Goal: Task Accomplishment & Management: Complete application form

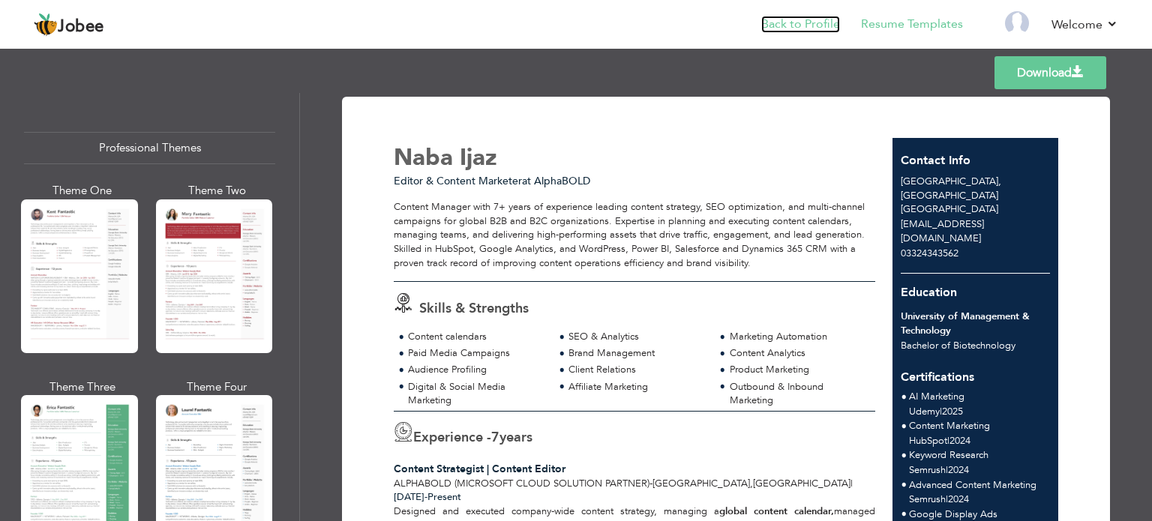
click at [801, 16] on link "Back to Profile" at bounding box center [800, 24] width 79 height 17
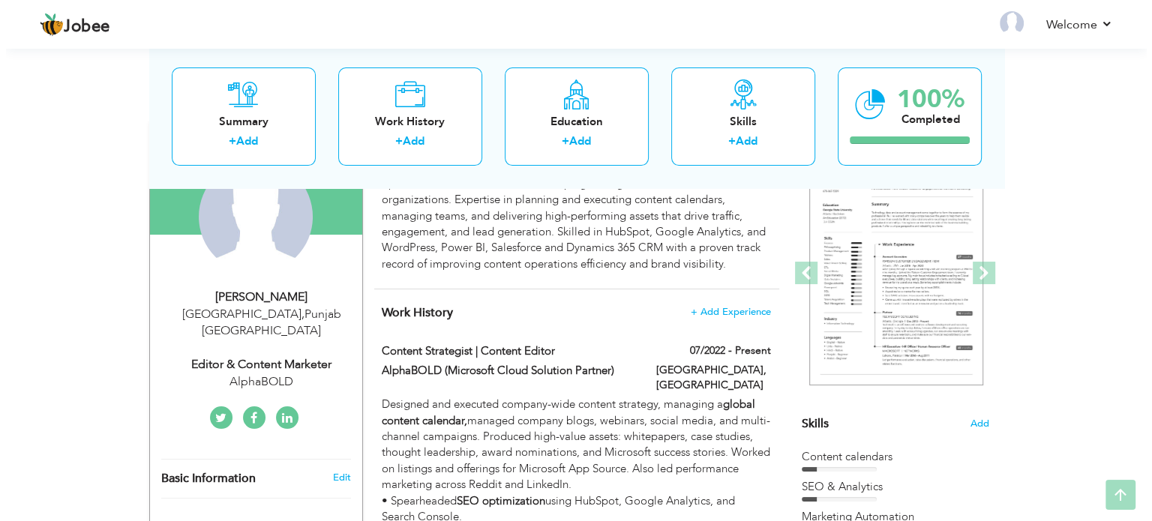
scroll to position [164, 0]
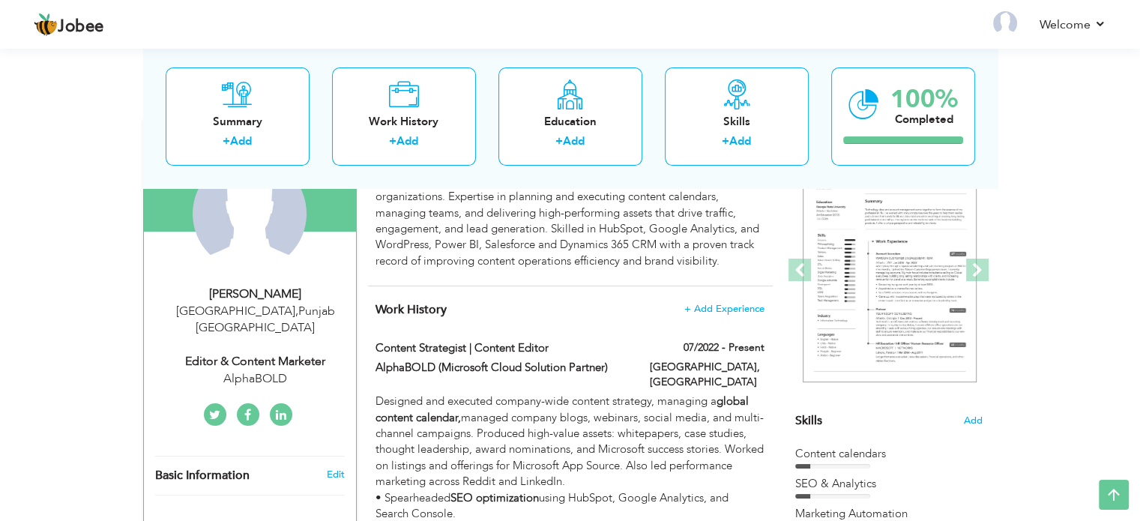
click at [298, 353] on div "Editor & Content Marketer" at bounding box center [255, 361] width 201 height 17
type input "Naba"
type input "Ijaz"
type input "03324343562"
select select "number:166"
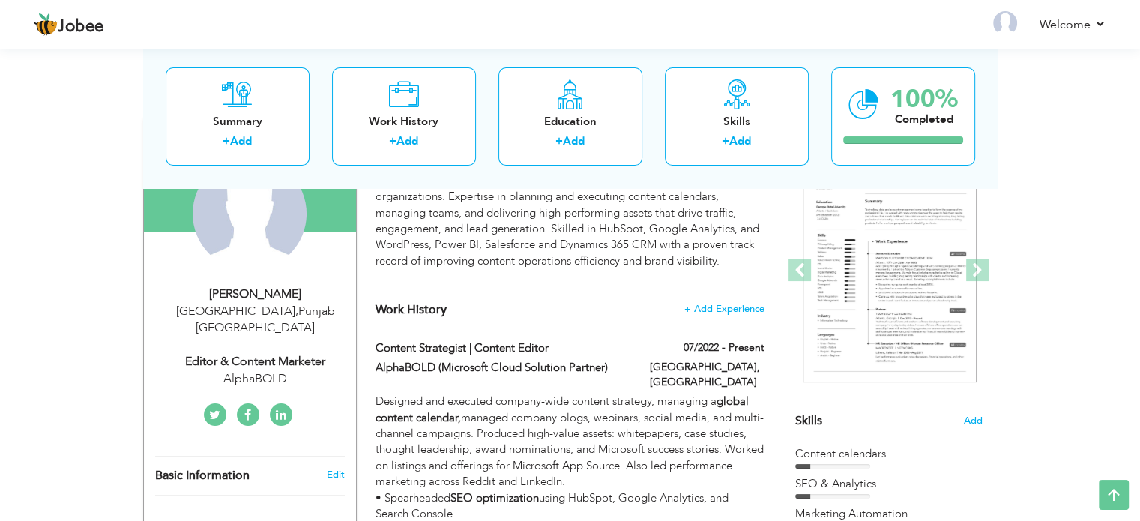
type input "[GEOGRAPHIC_DATA]"
select select "number:9"
type input "AlphaBOLD"
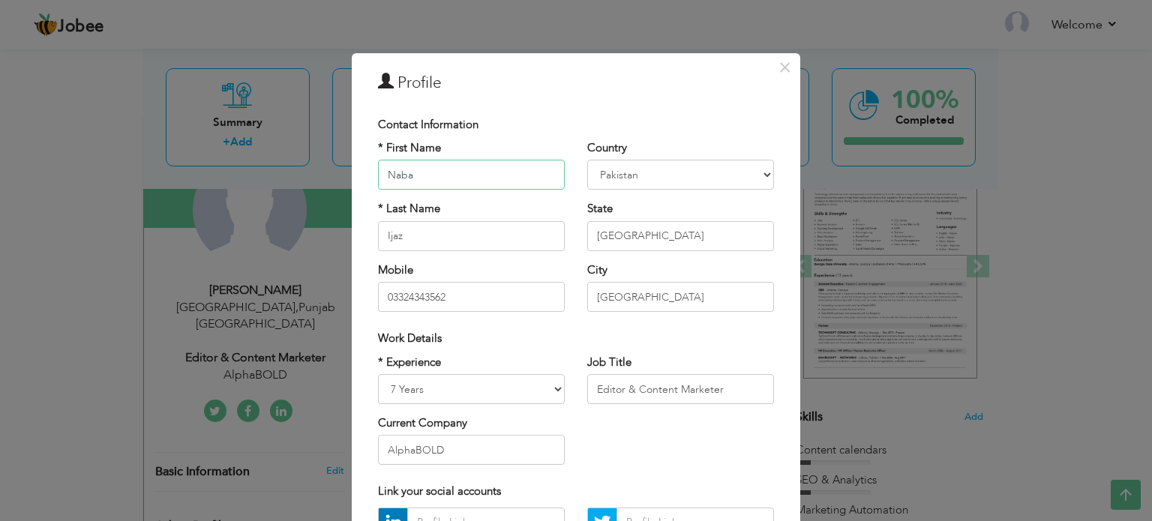
scroll to position [0, 0]
click at [657, 389] on input "Editor & Content Marketer" at bounding box center [680, 389] width 187 height 30
click at [667, 387] on input "Sr Technical Writer" at bounding box center [680, 389] width 187 height 30
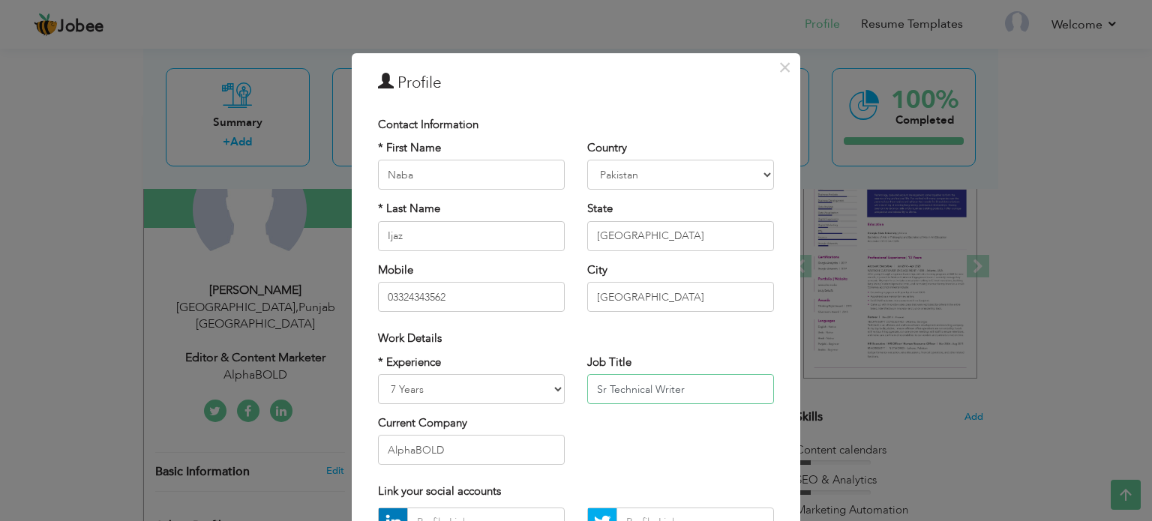
click at [667, 387] on input "Sr Technical Writer" at bounding box center [680, 389] width 187 height 30
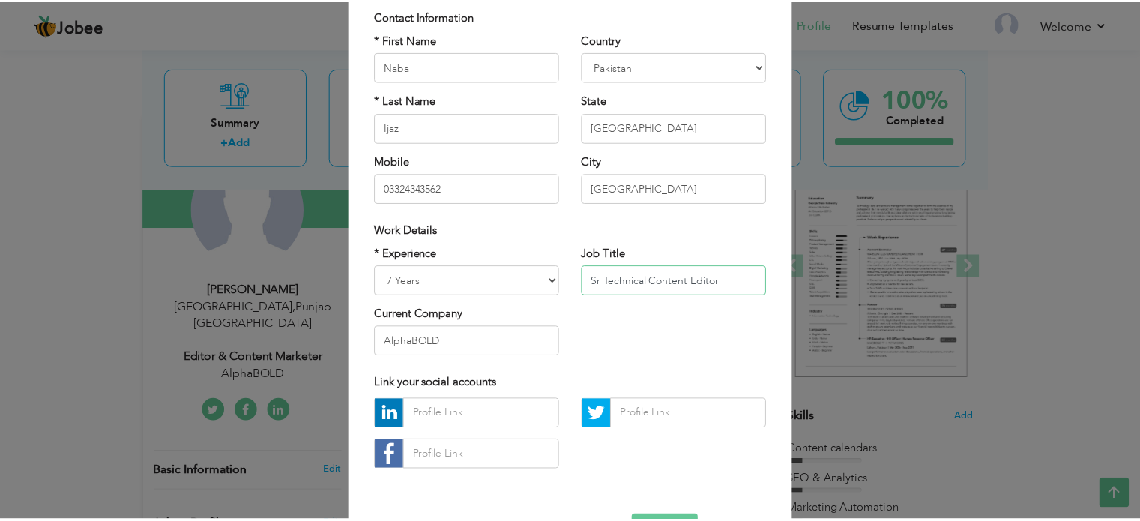
scroll to position [122, 0]
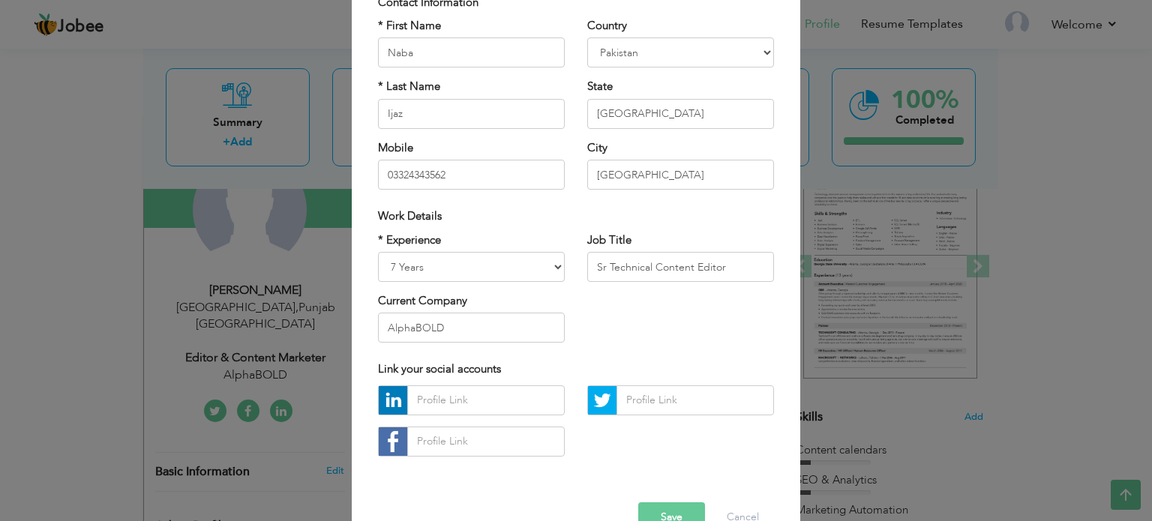
click at [657, 303] on div "* Experience Entry Level Less than 1 Year 1 Year 2 Years 3 Years 4 Years 5 Year…" at bounding box center [576, 293] width 418 height 122
click at [694, 266] on input "Sr Technical Content Editor" at bounding box center [680, 267] width 187 height 30
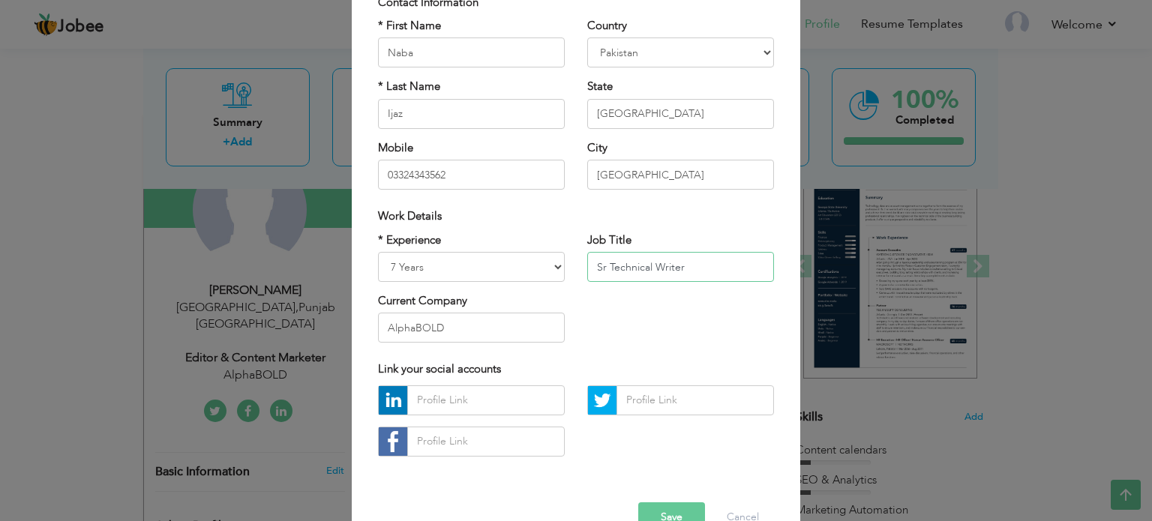
type input "Sr Technical Writer"
click at [670, 517] on button "Save" at bounding box center [671, 517] width 67 height 30
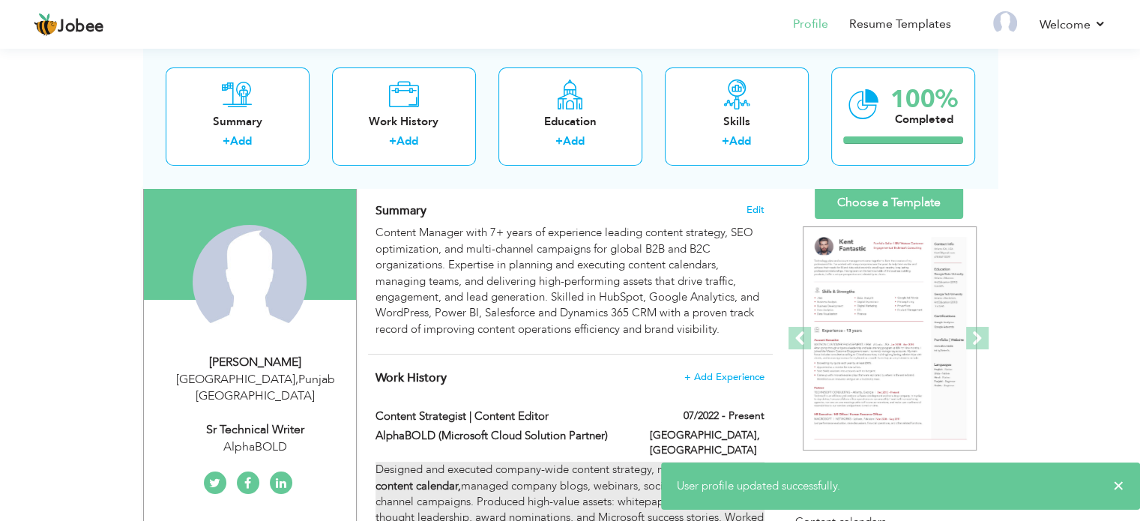
scroll to position [96, 0]
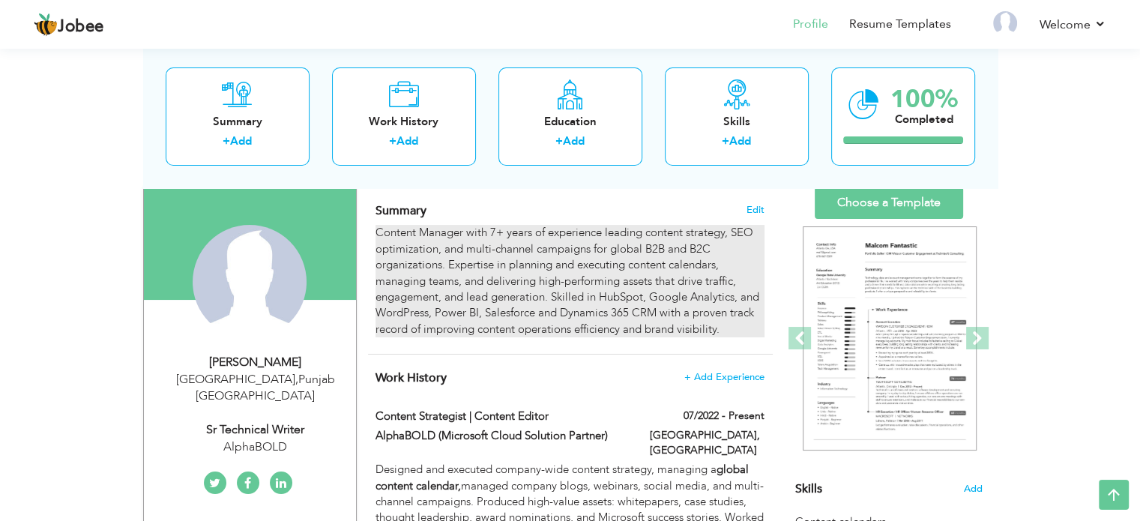
click at [429, 271] on div "Content Manager with 7+ years of experience leading content strategy, SEO optim…" at bounding box center [570, 281] width 388 height 112
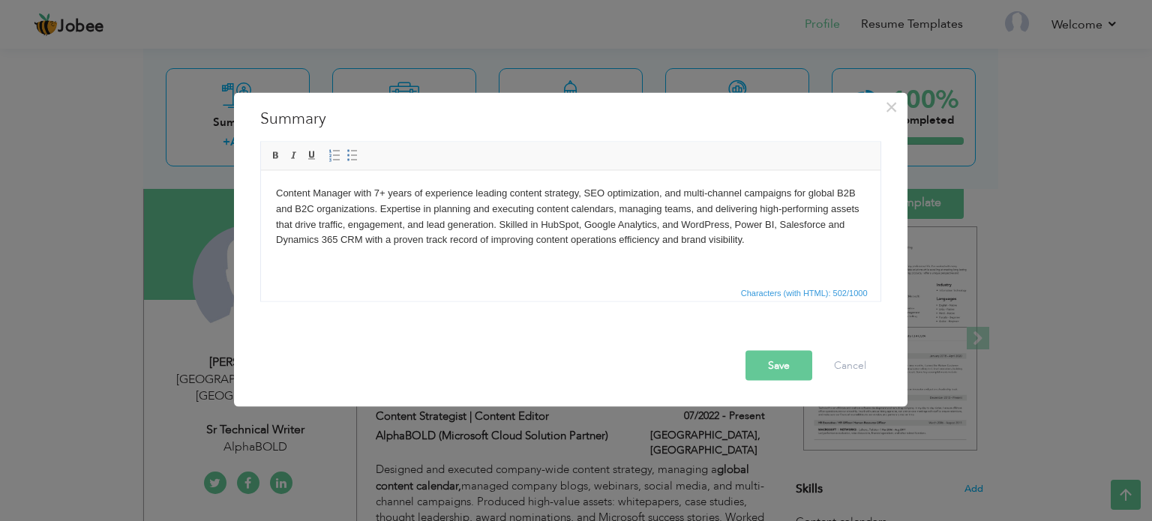
click at [430, 239] on body "Content Manager with 7+ years of experience leading content strategy, SEO optim…" at bounding box center [569, 216] width 589 height 62
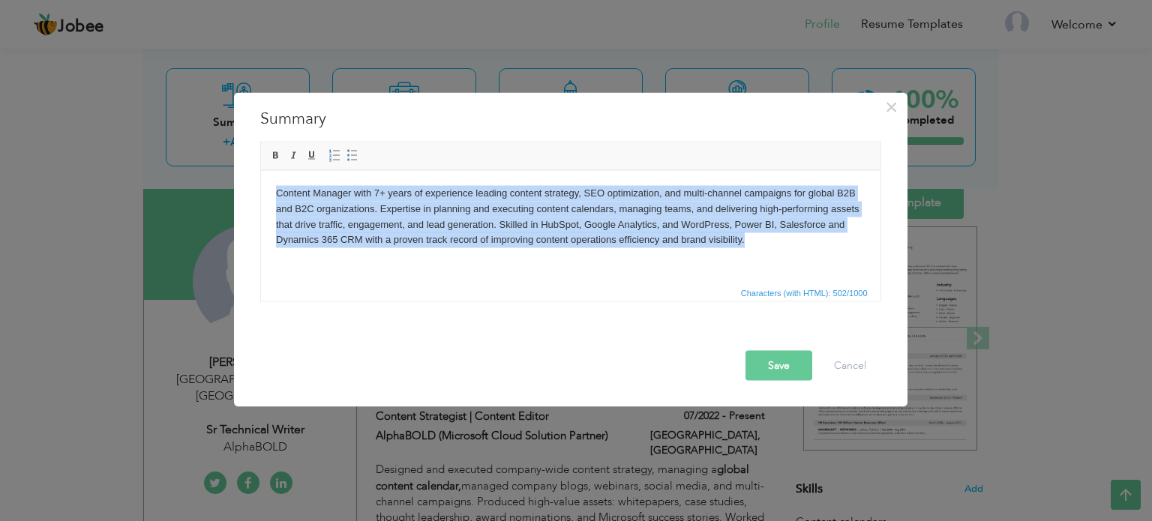
click at [430, 239] on body "Content Manager with 7+ years of experience leading content strategy, SEO optim…" at bounding box center [569, 216] width 589 height 62
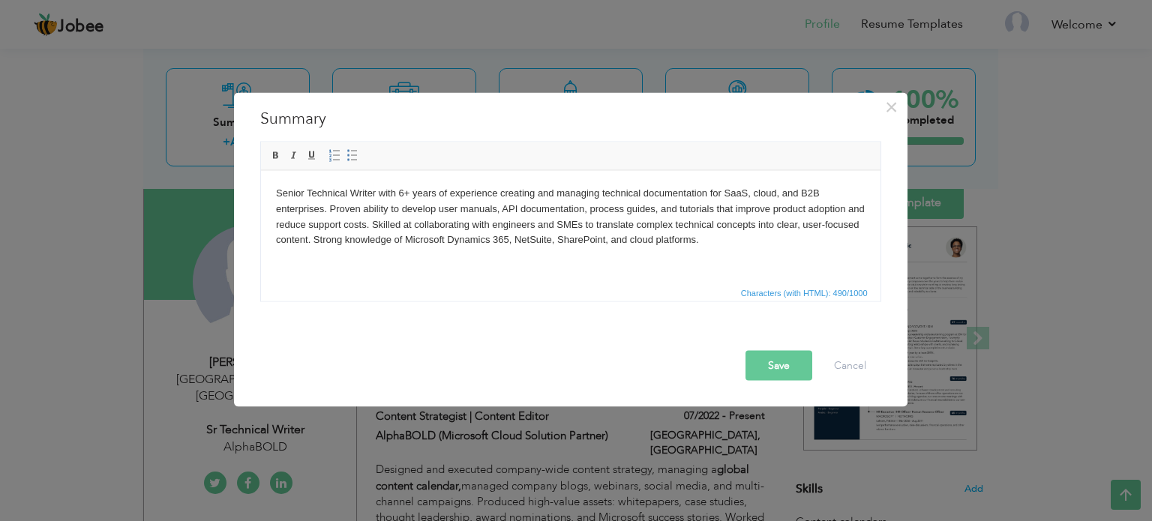
click at [774, 372] on button "Save" at bounding box center [778, 365] width 67 height 30
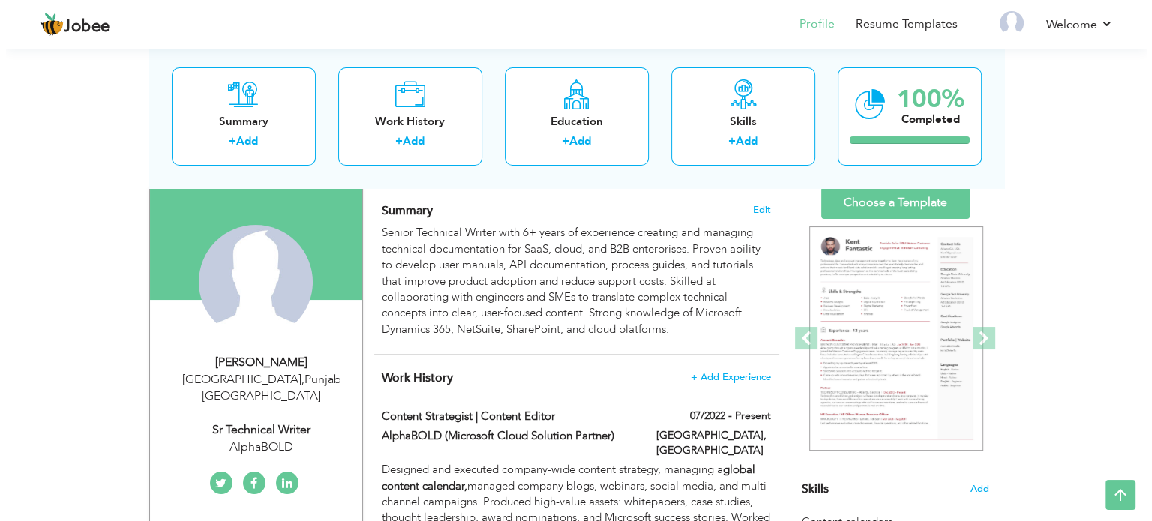
scroll to position [264, 0]
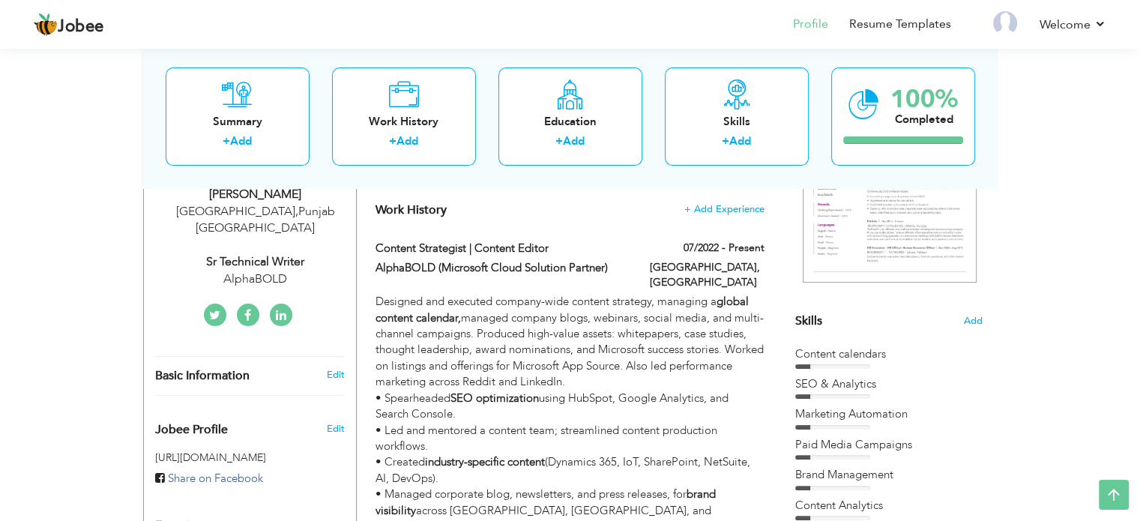
click at [974, 318] on span "Add" at bounding box center [972, 321] width 19 height 14
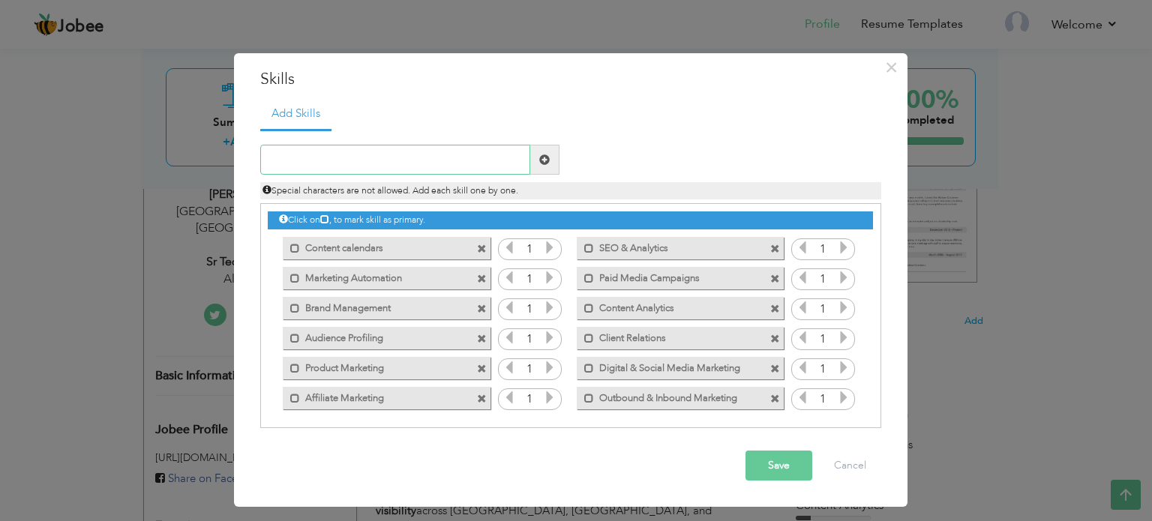
paste input "Documentation"
type input "Documentation"
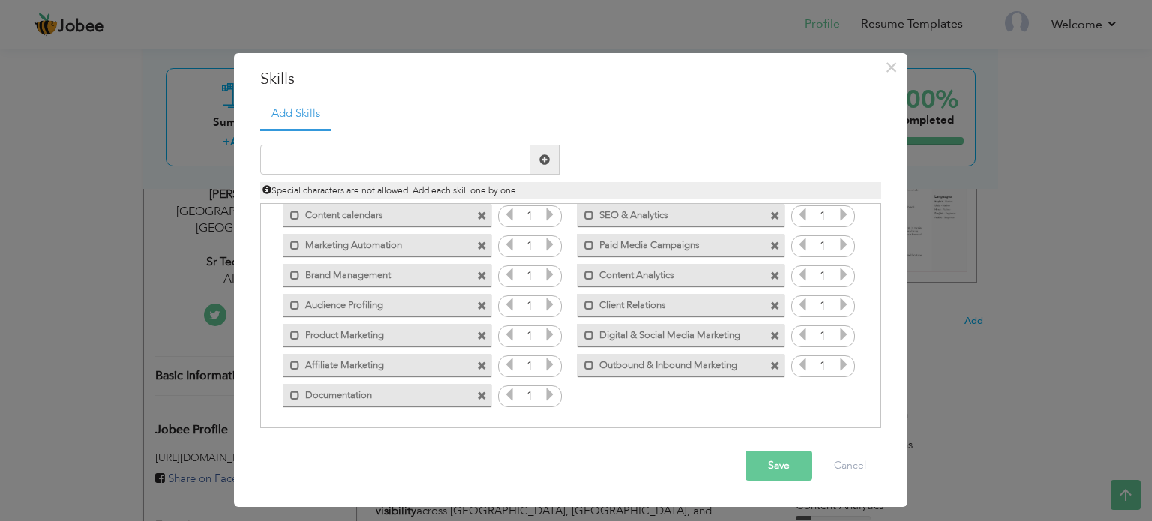
click at [480, 392] on span at bounding box center [482, 396] width 10 height 10
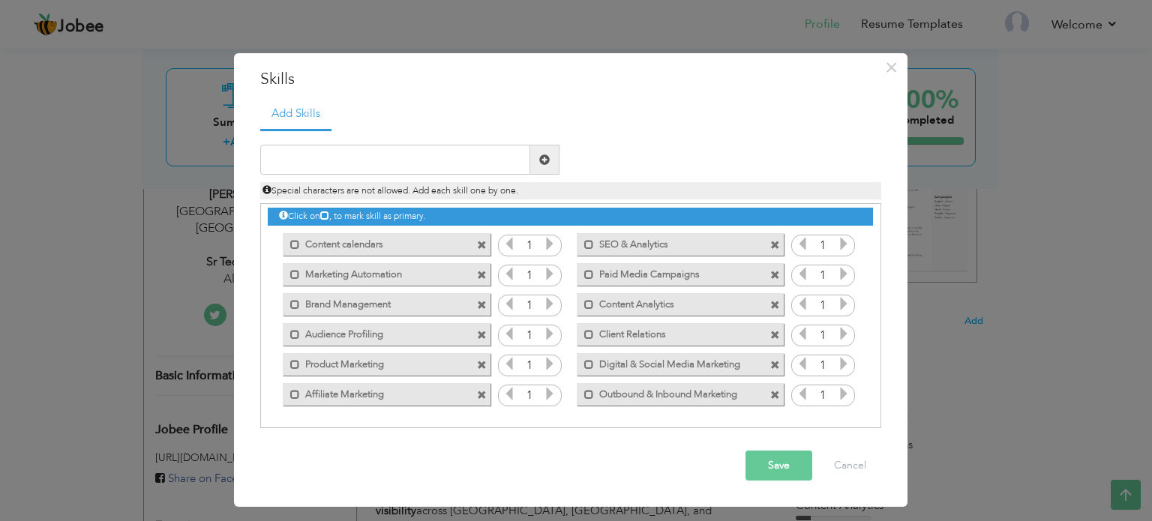
scroll to position [3, 0]
click at [311, 163] on input "text" at bounding box center [395, 160] width 270 height 30
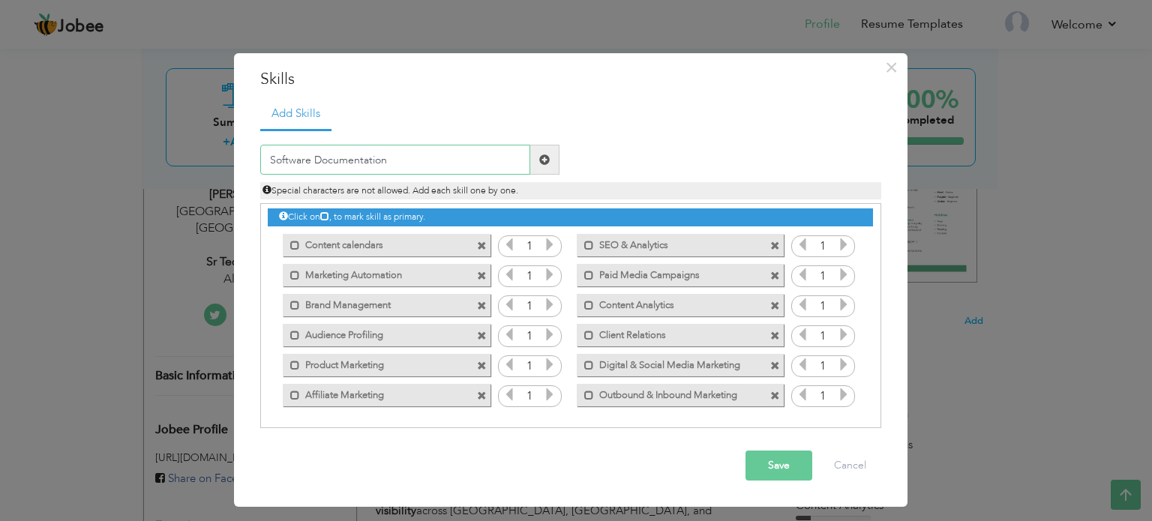
type input "Software Documentation"
click at [539, 160] on span at bounding box center [544, 159] width 10 height 10
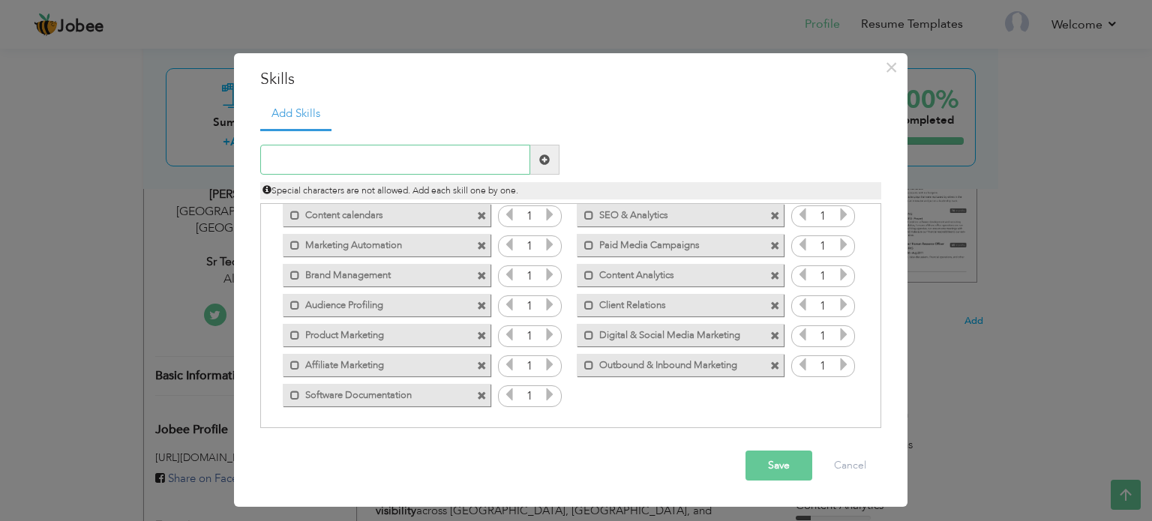
click at [309, 164] on input "text" at bounding box center [395, 160] width 270 height 30
type input "API Docs"
click at [548, 160] on span at bounding box center [544, 159] width 10 height 10
click at [463, 150] on input "text" at bounding box center [395, 160] width 270 height 30
type input "Content Governance"
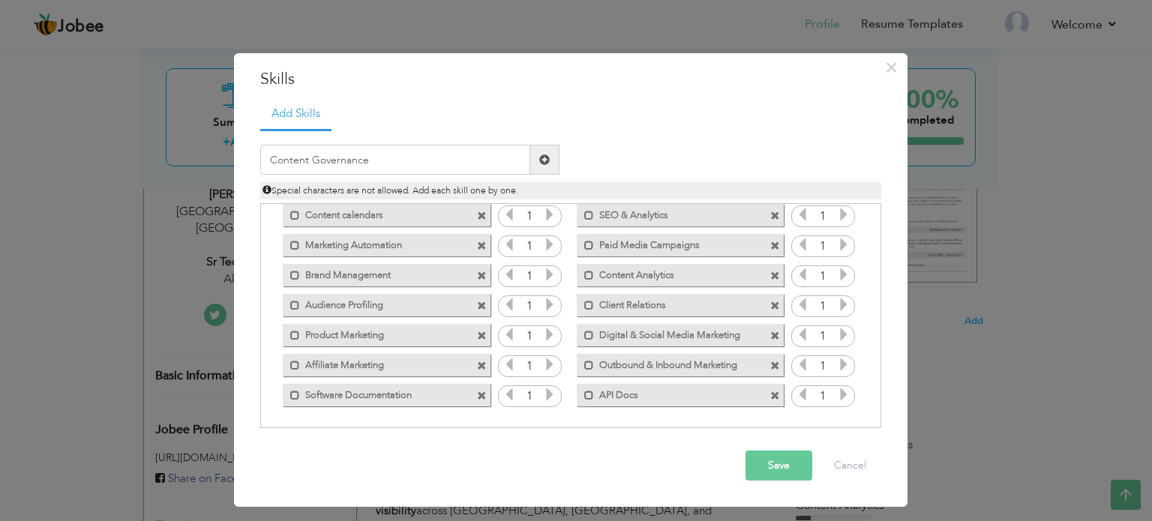
click at [546, 161] on span at bounding box center [544, 159] width 10 height 10
click at [406, 166] on input "text" at bounding box center [395, 160] width 270 height 30
type input "K"
type input "Winwires"
click at [289, 163] on input "Winwires" at bounding box center [395, 160] width 270 height 30
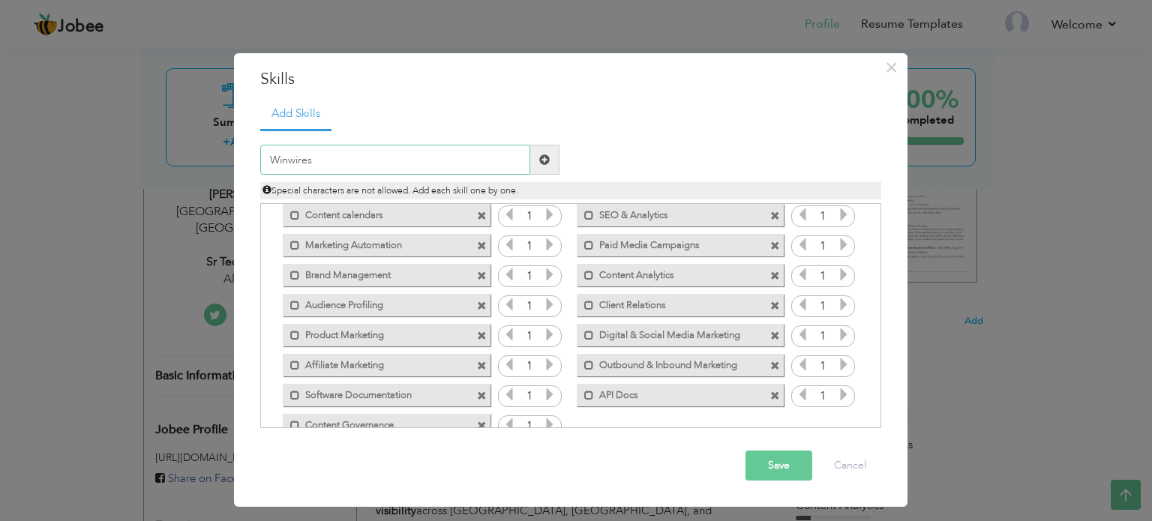
click at [289, 163] on input "Winwires" at bounding box center [395, 160] width 270 height 30
click at [298, 161] on input "Winwires" at bounding box center [395, 160] width 270 height 30
click at [298, 161] on input "text" at bounding box center [395, 160] width 270 height 30
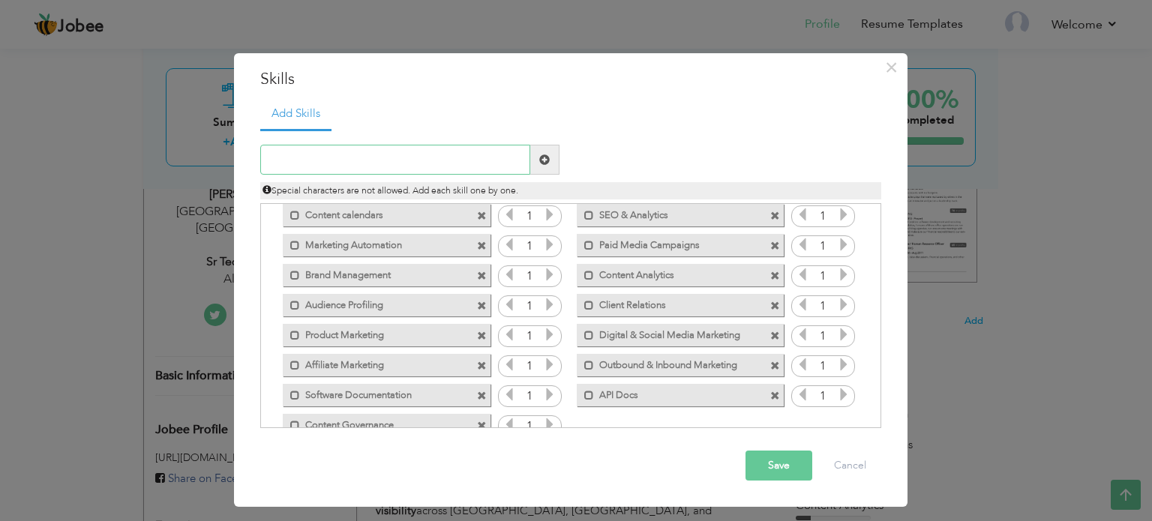
click at [298, 161] on input "text" at bounding box center [395, 160] width 270 height 30
click at [315, 160] on input "Technical Communication" at bounding box center [395, 160] width 270 height 30
type input "Technical & C-level Communication"
click at [756, 464] on button "Save" at bounding box center [778, 466] width 67 height 30
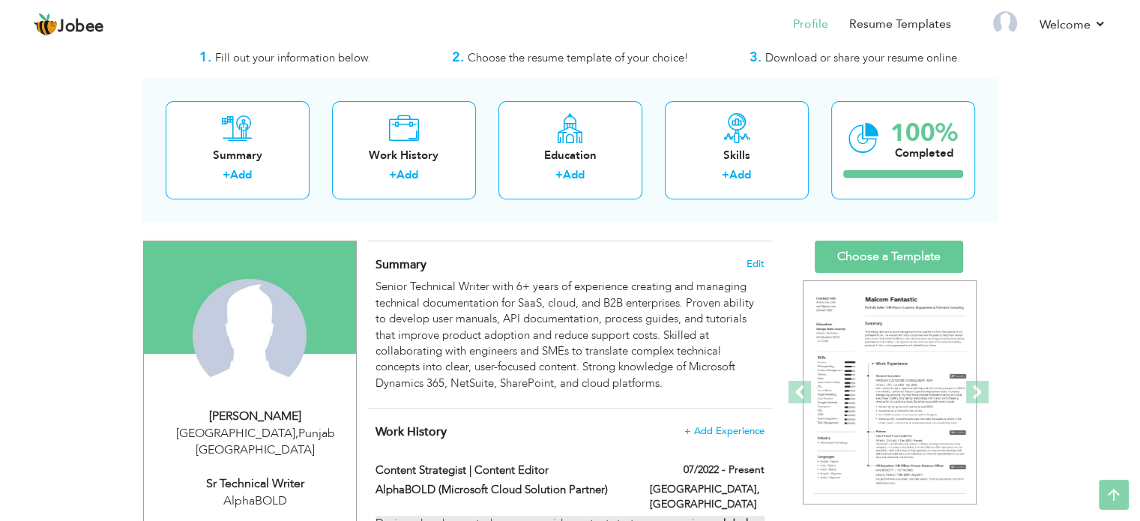
scroll to position [0, 0]
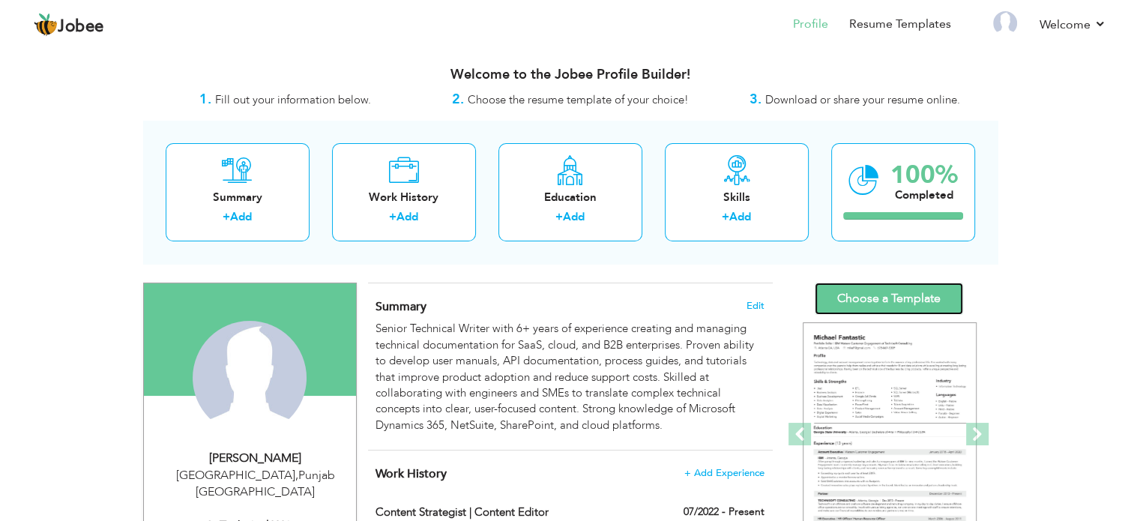
click at [906, 286] on link "Choose a Template" at bounding box center [889, 299] width 148 height 32
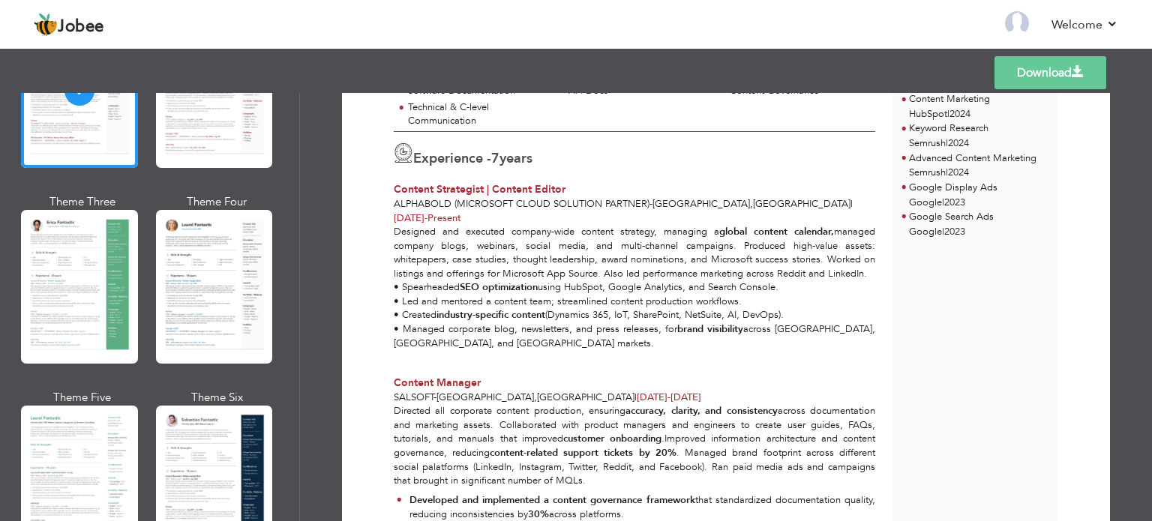
scroll to position [186, 0]
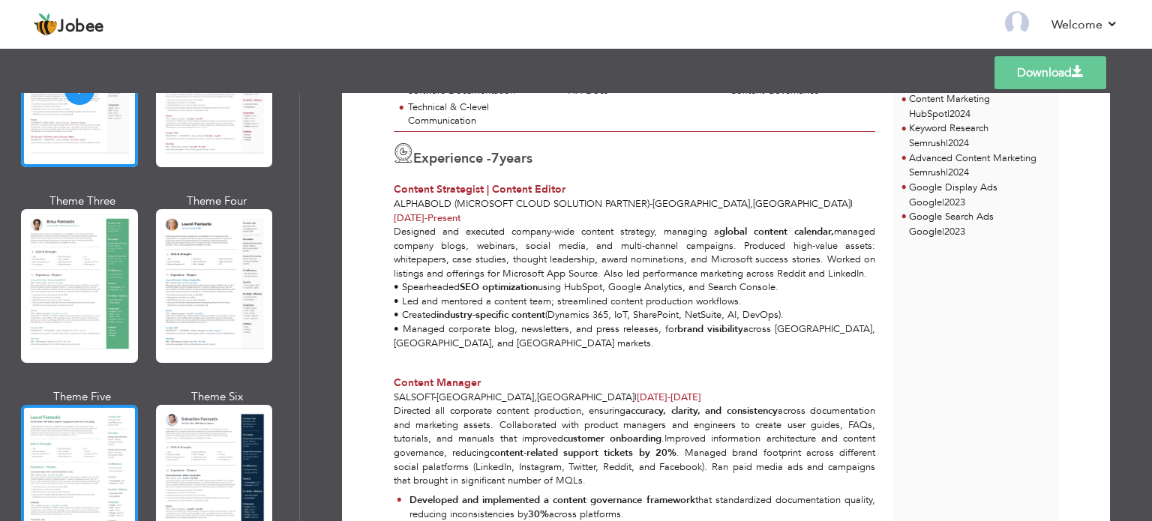
click at [106, 439] on div at bounding box center [79, 482] width 117 height 154
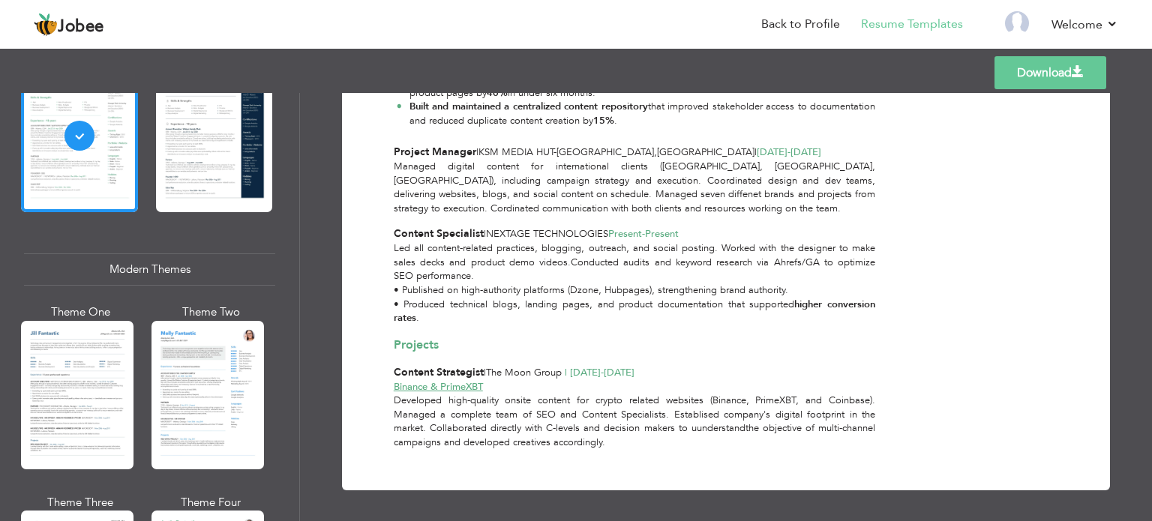
scroll to position [533, 0]
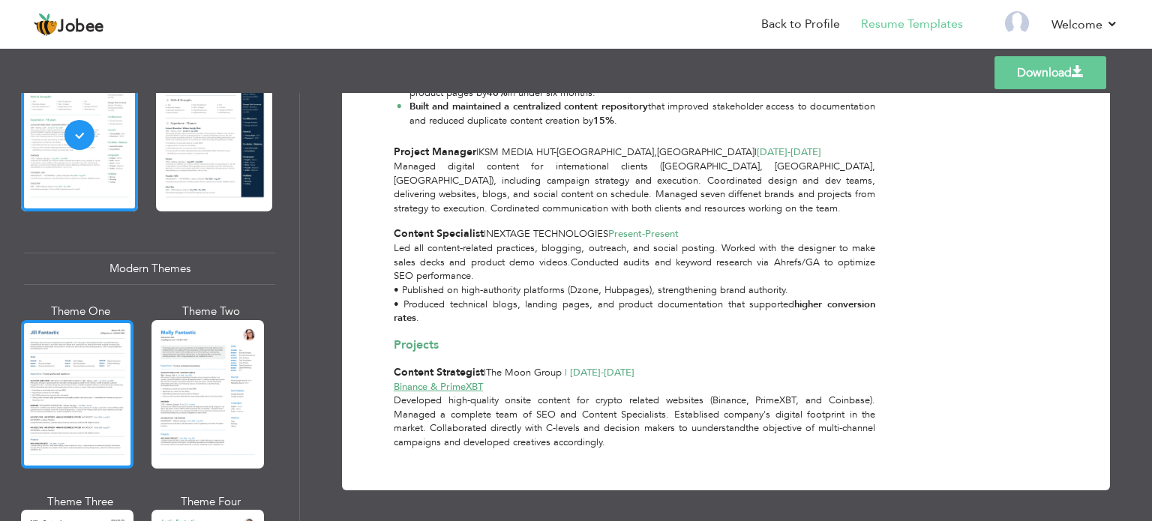
click at [90, 424] on div at bounding box center [77, 394] width 112 height 148
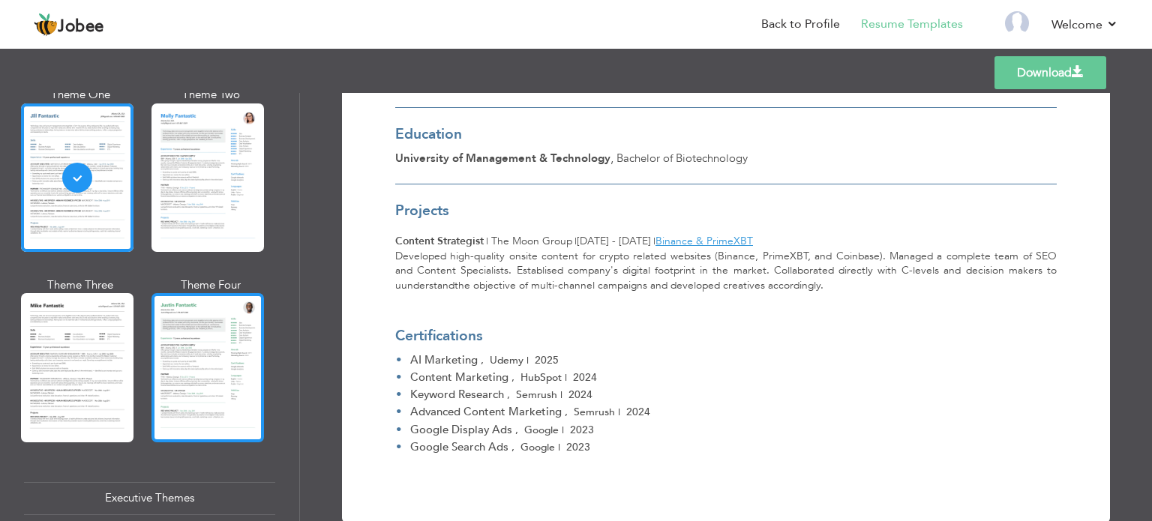
scroll to position [773, 0]
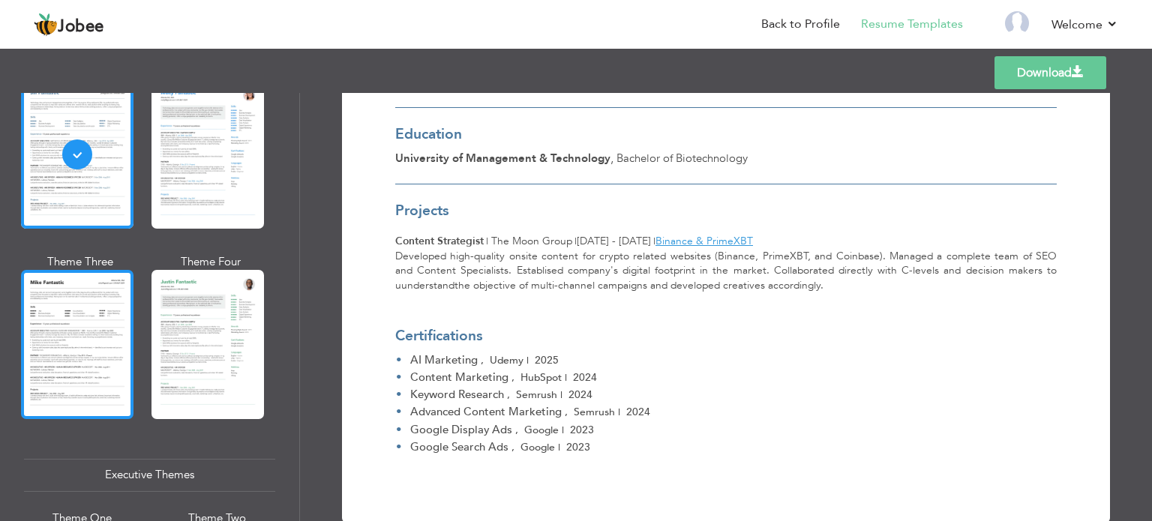
click at [79, 374] on div at bounding box center [77, 344] width 112 height 148
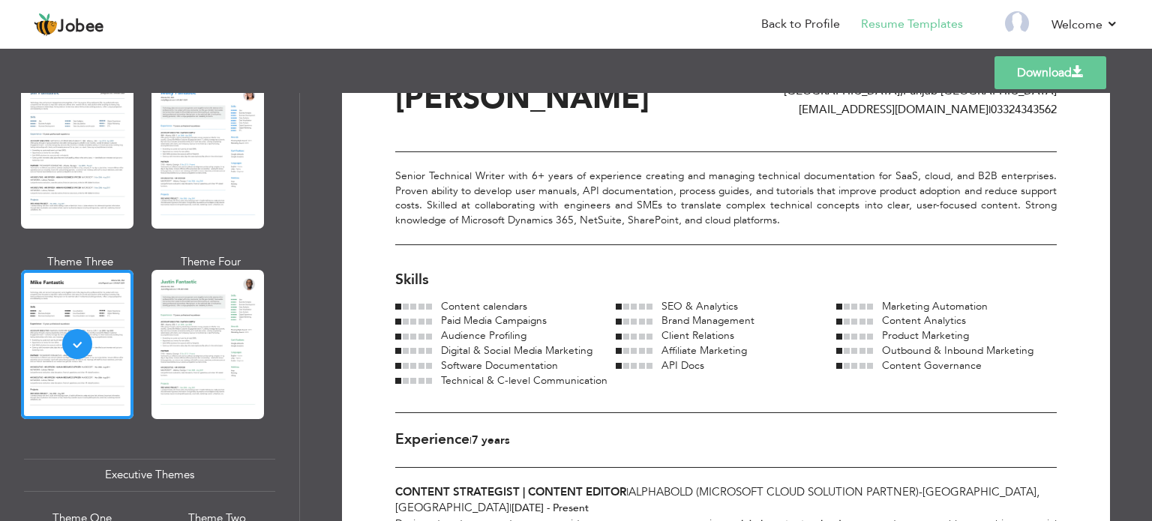
scroll to position [0, 0]
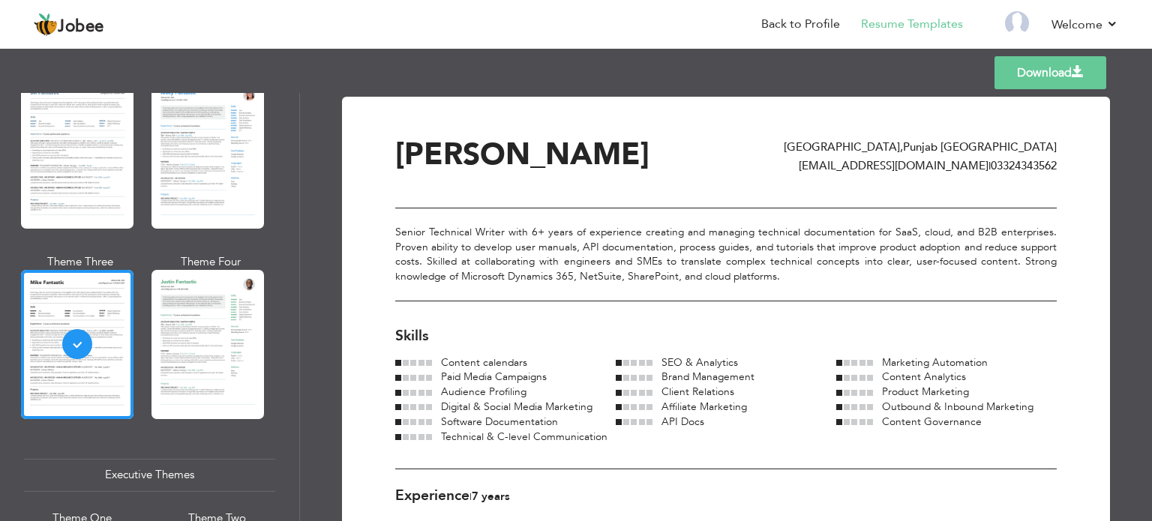
click at [1041, 70] on link "Download" at bounding box center [1050, 72] width 112 height 33
click at [801, 20] on link "Back to Profile" at bounding box center [800, 24] width 79 height 17
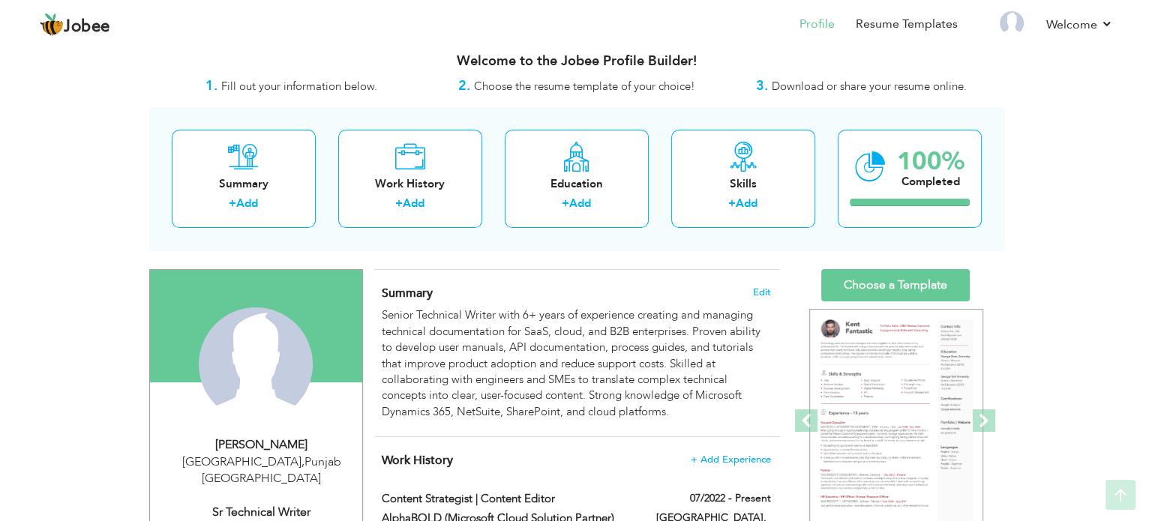
scroll to position [11, 0]
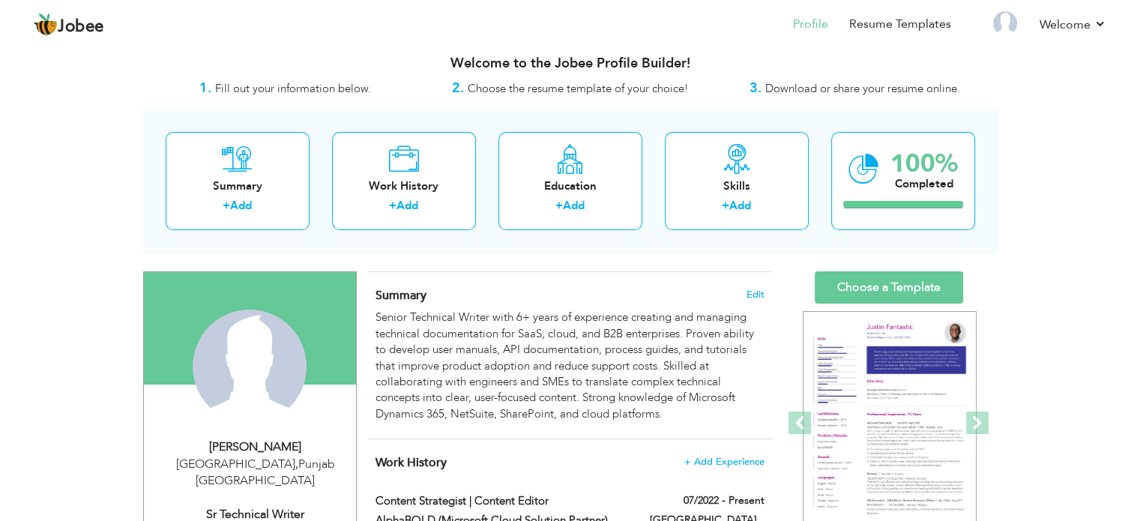
click at [523, 374] on div "Senior Technical Writer with 6+ years of experience creating and managing techn…" at bounding box center [570, 366] width 388 height 112
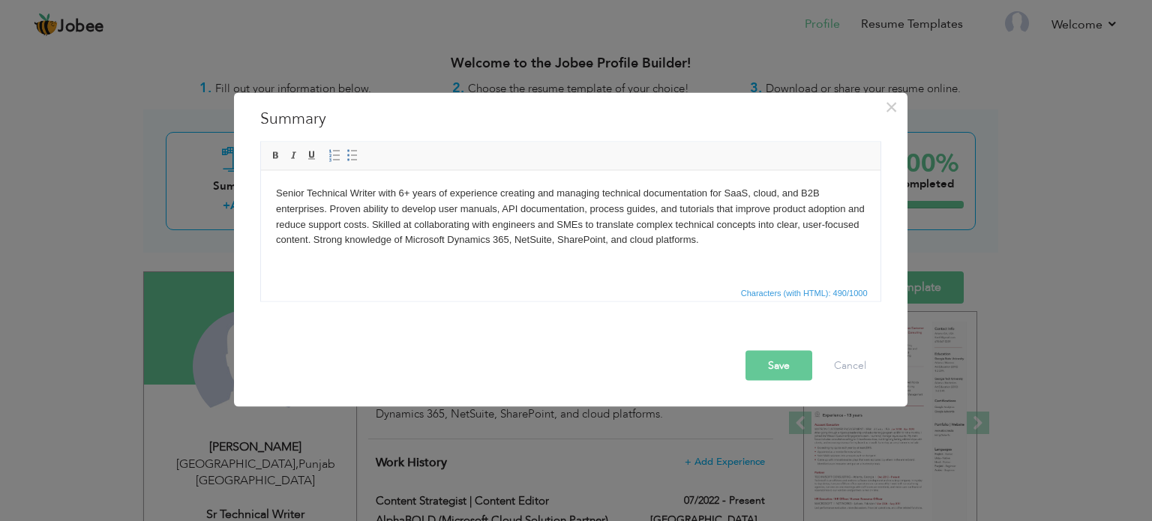
click at [747, 252] on html "Senior Technical Writer with 6+ years of experience creating and managing techn…" at bounding box center [569, 216] width 619 height 92
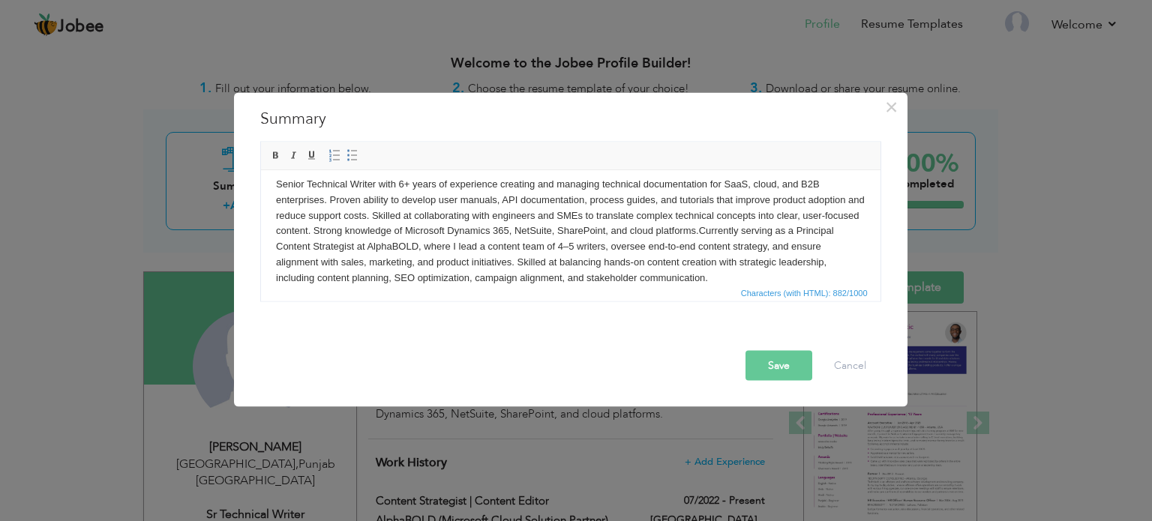
scroll to position [26, 0]
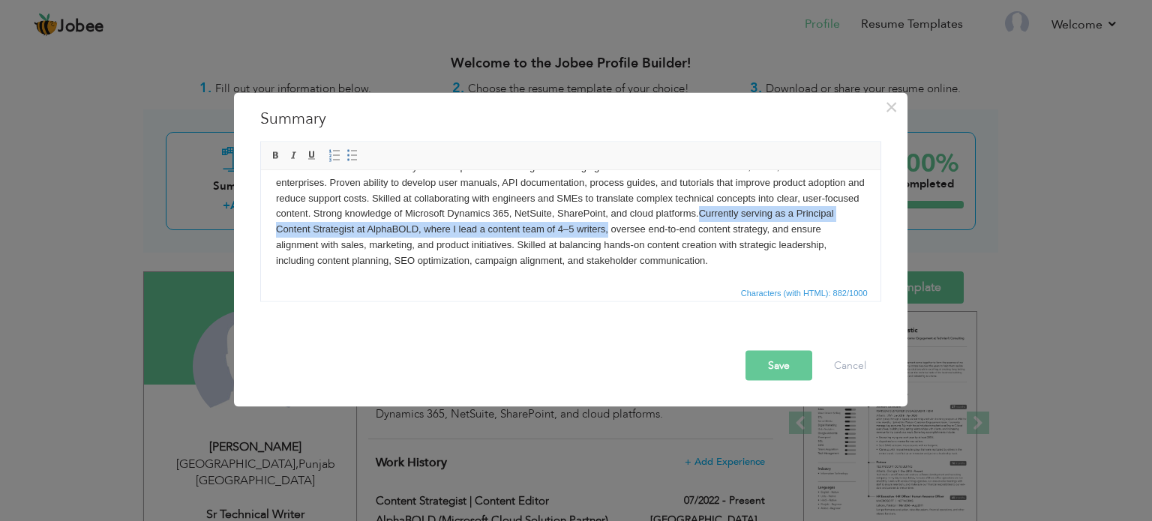
drag, startPoint x: 648, startPoint y: 232, endPoint x: 737, endPoint y: 214, distance: 90.9
click at [737, 214] on body "Senior Technical Writer with 6+ years of experience creating and managing techn…" at bounding box center [569, 213] width 589 height 109
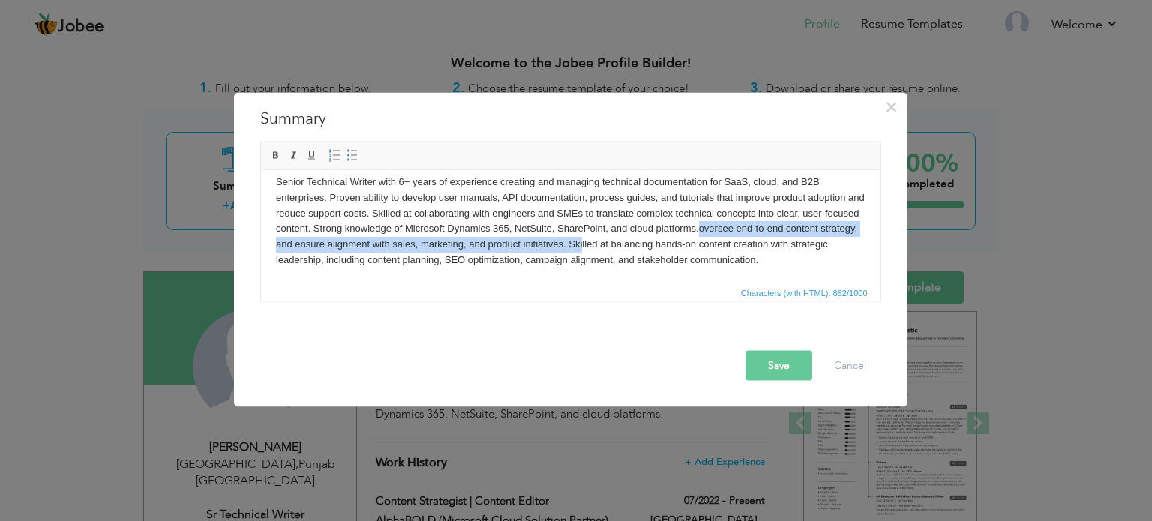
scroll to position [10, 0]
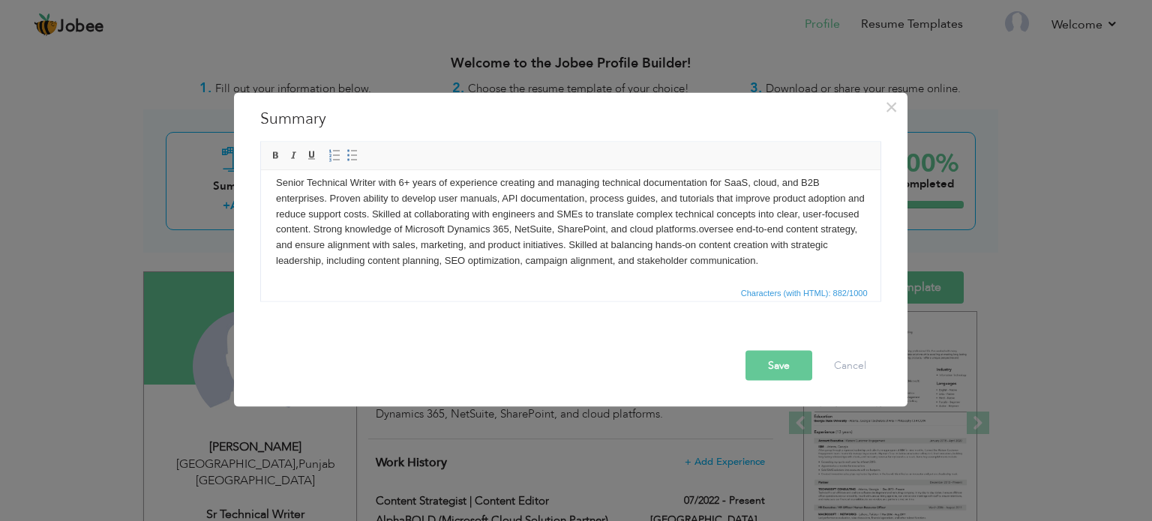
click at [741, 230] on body "Senior Technical Writer with 6+ years of experience creating and managing techn…" at bounding box center [569, 222] width 589 height 94
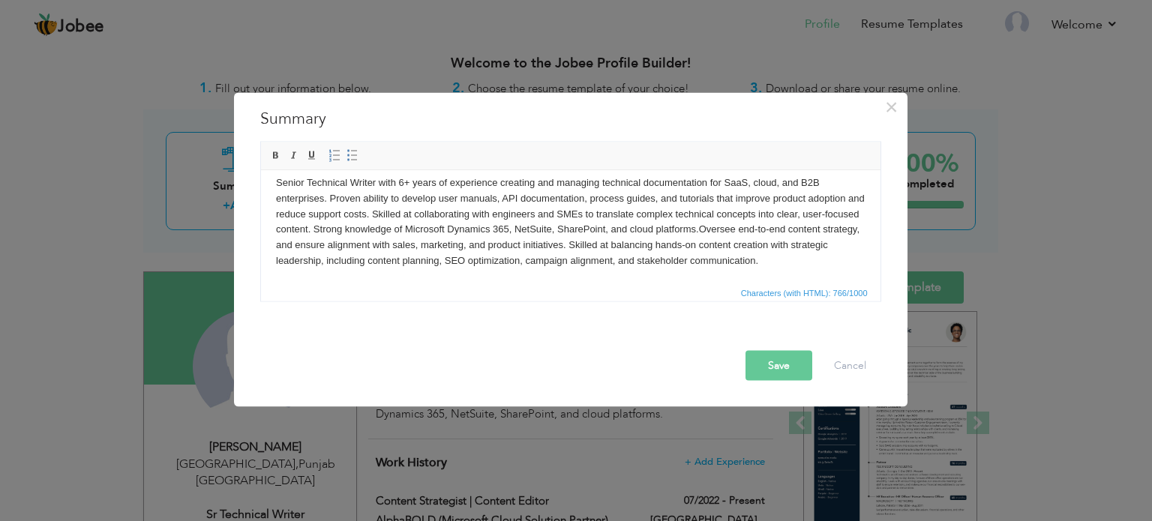
click at [786, 372] on button "Save" at bounding box center [778, 365] width 67 height 30
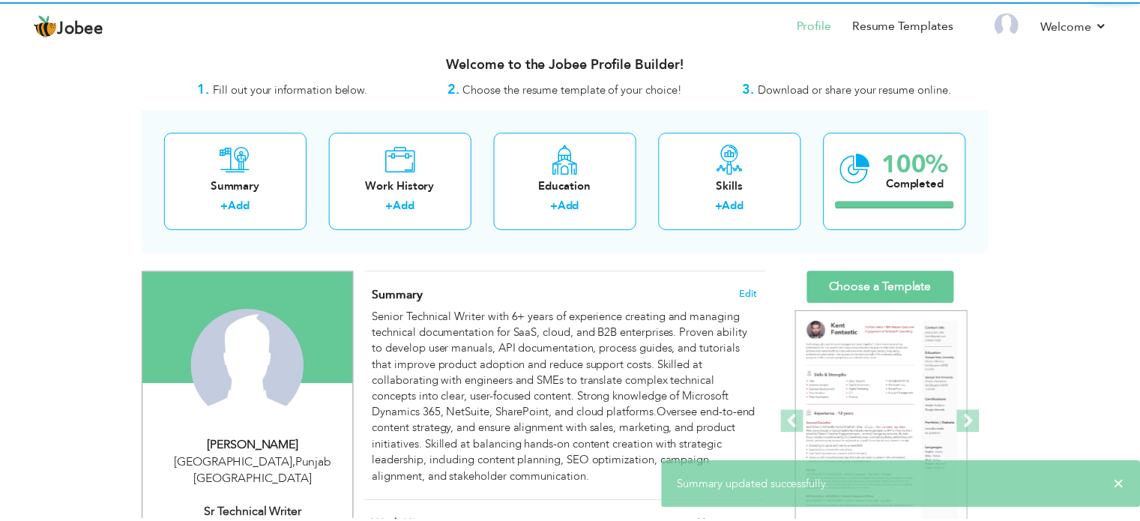
scroll to position [0, 0]
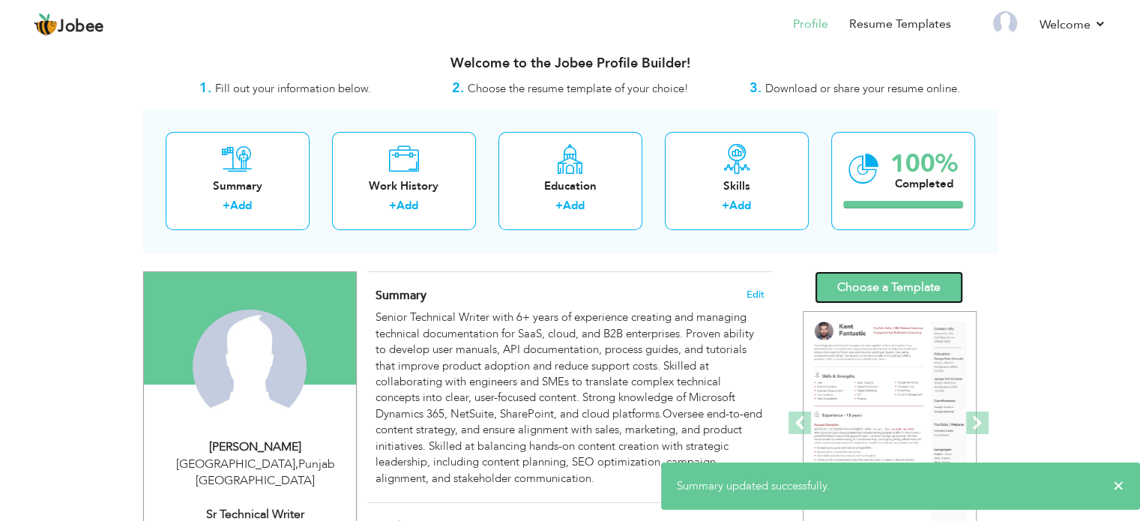
click at [888, 298] on link "Choose a Template" at bounding box center [889, 287] width 148 height 32
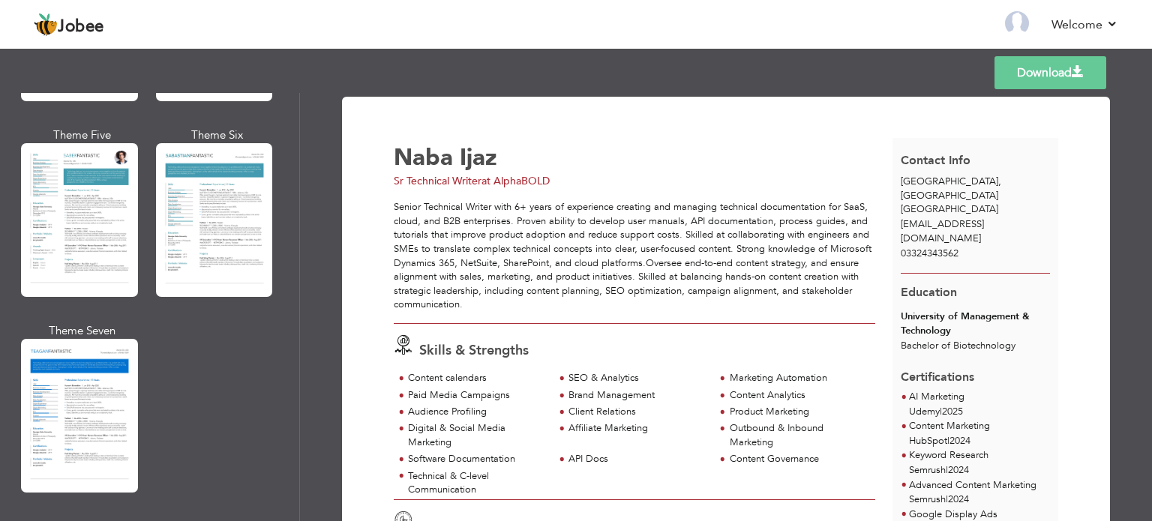
scroll to position [2191, 0]
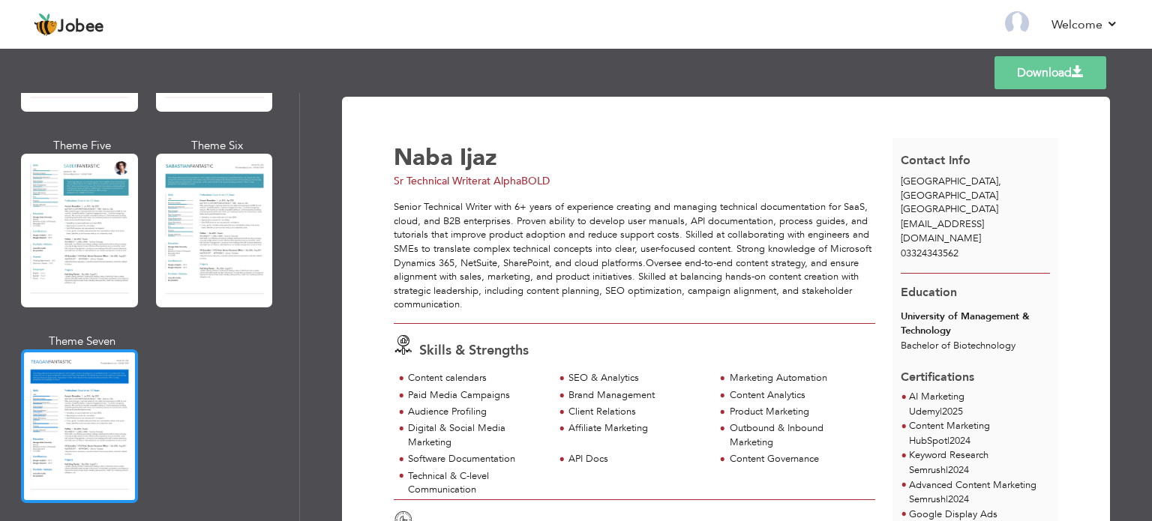
click at [99, 364] on div at bounding box center [79, 426] width 117 height 154
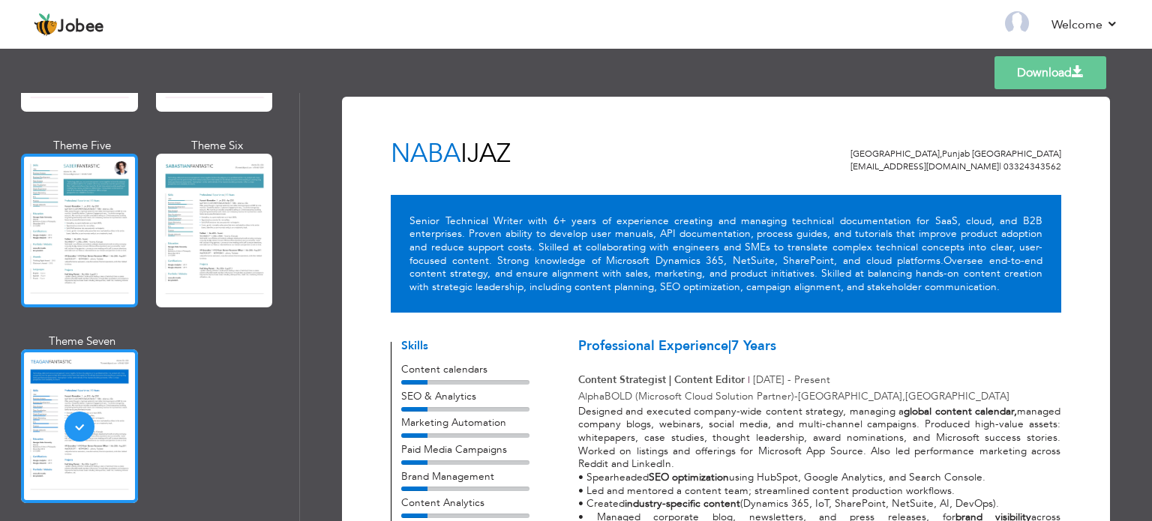
click at [98, 233] on div at bounding box center [79, 231] width 117 height 154
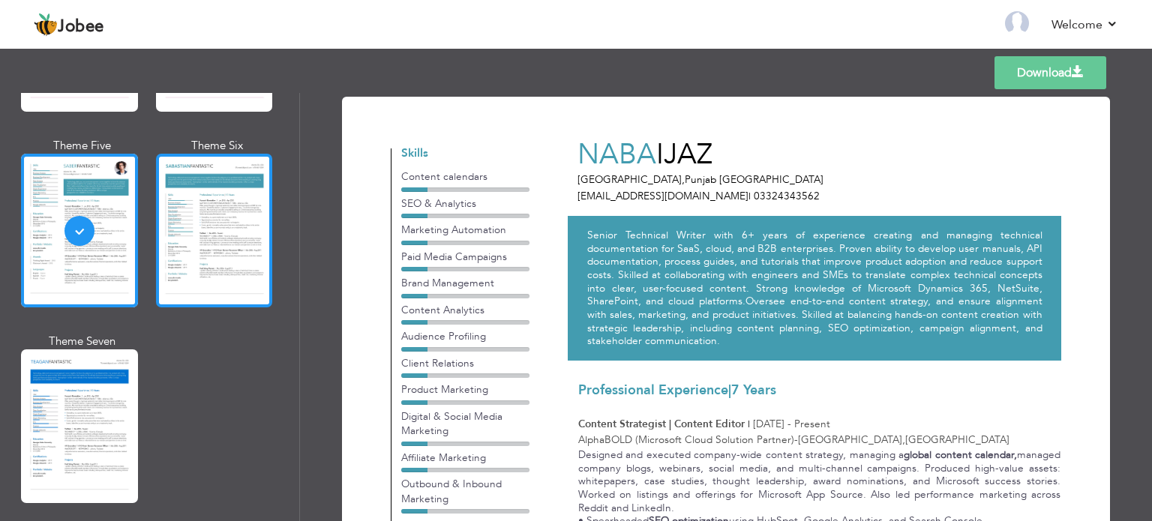
click at [198, 225] on div at bounding box center [214, 231] width 117 height 154
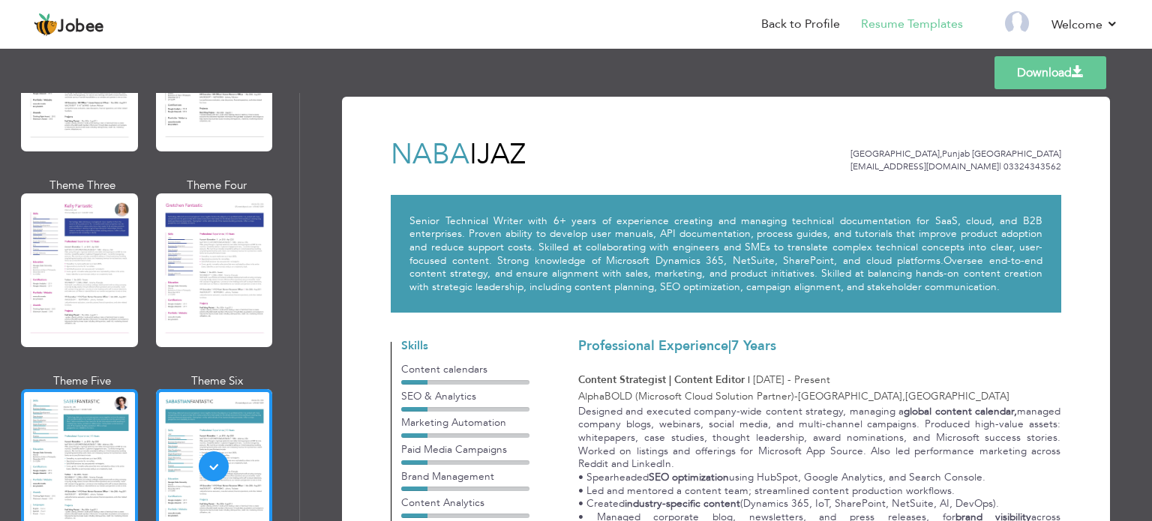
scroll to position [1955, 0]
click at [103, 247] on div at bounding box center [79, 270] width 117 height 154
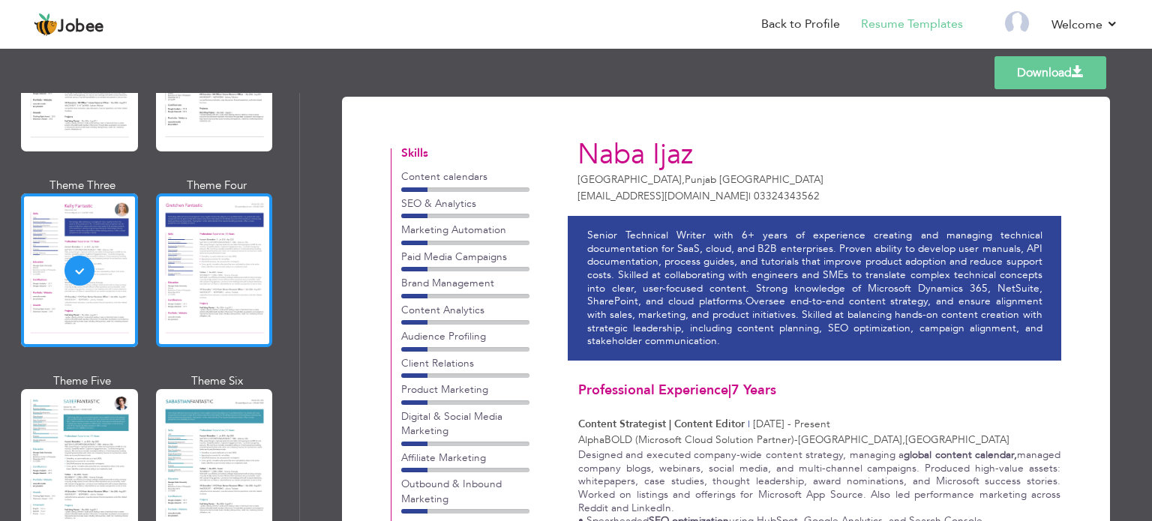
click at [204, 254] on div at bounding box center [214, 270] width 117 height 154
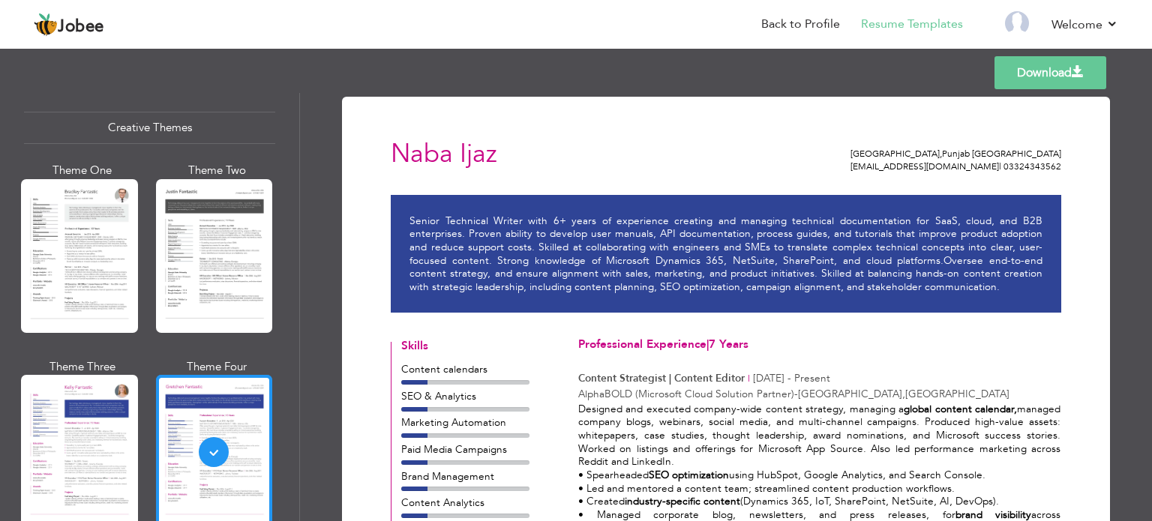
scroll to position [1772, 0]
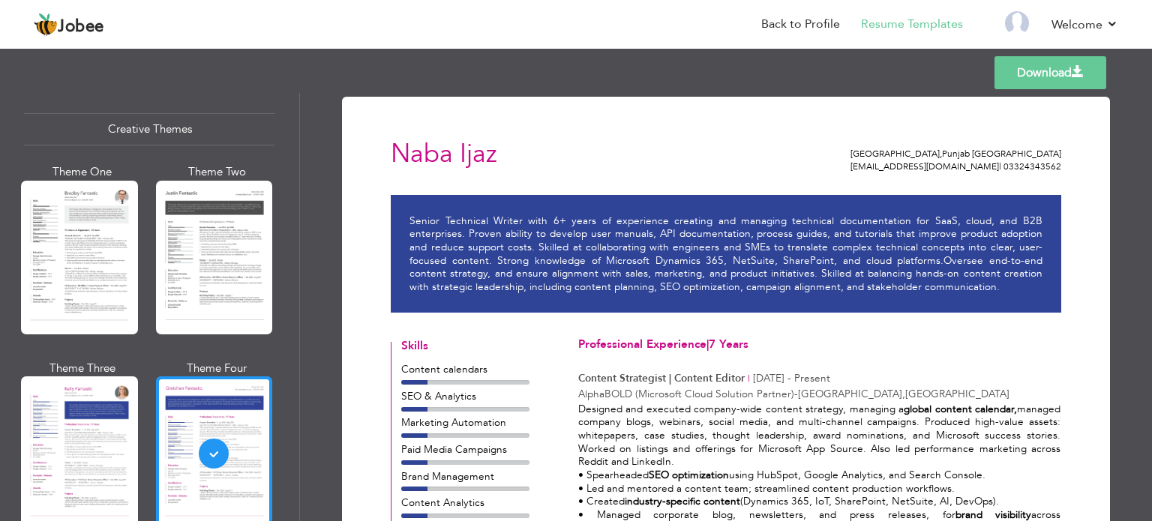
click at [204, 254] on div at bounding box center [214, 258] width 117 height 154
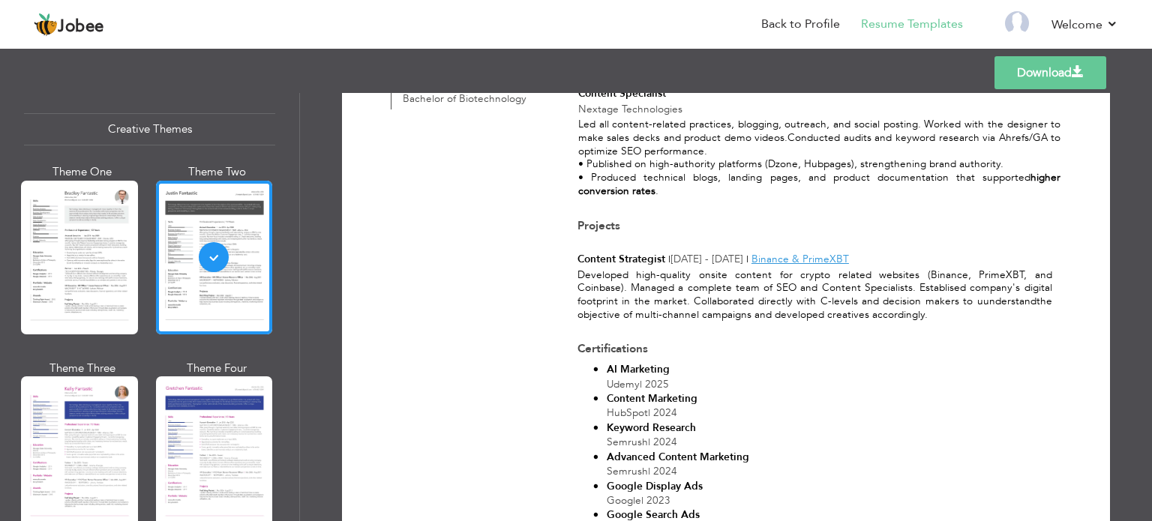
scroll to position [837, 0]
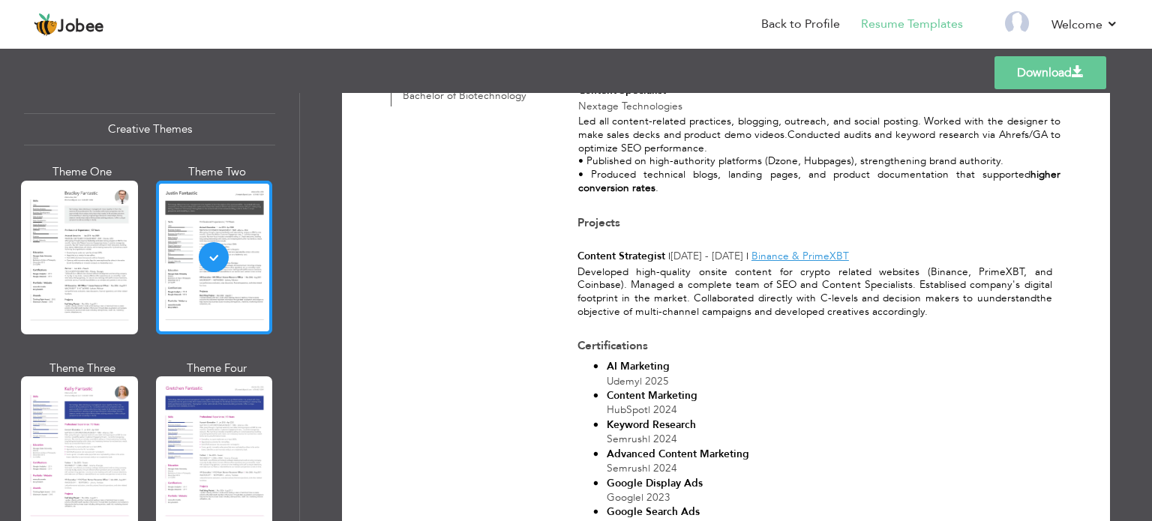
click at [194, 275] on div at bounding box center [214, 258] width 117 height 154
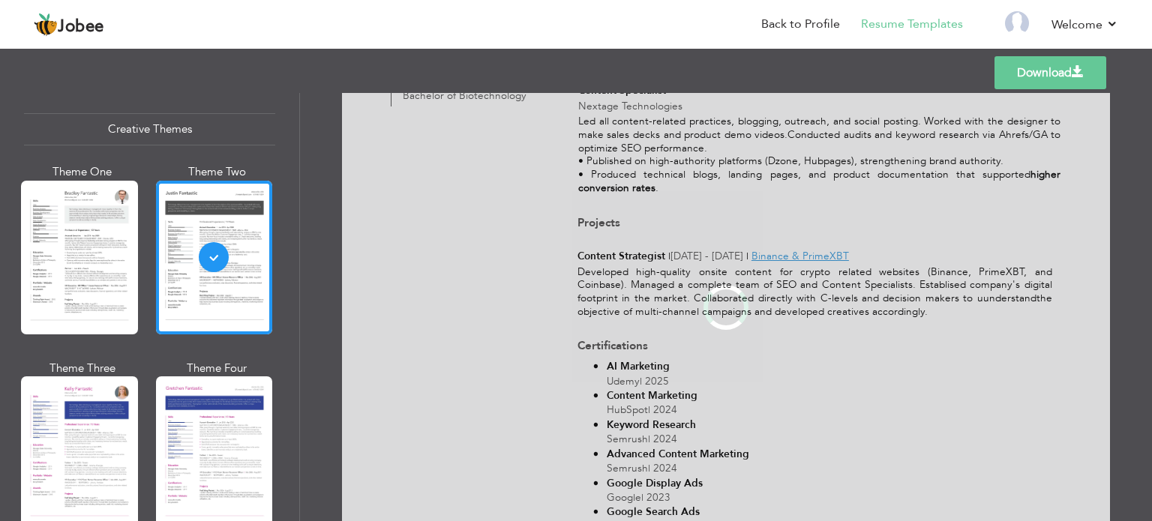
scroll to position [0, 0]
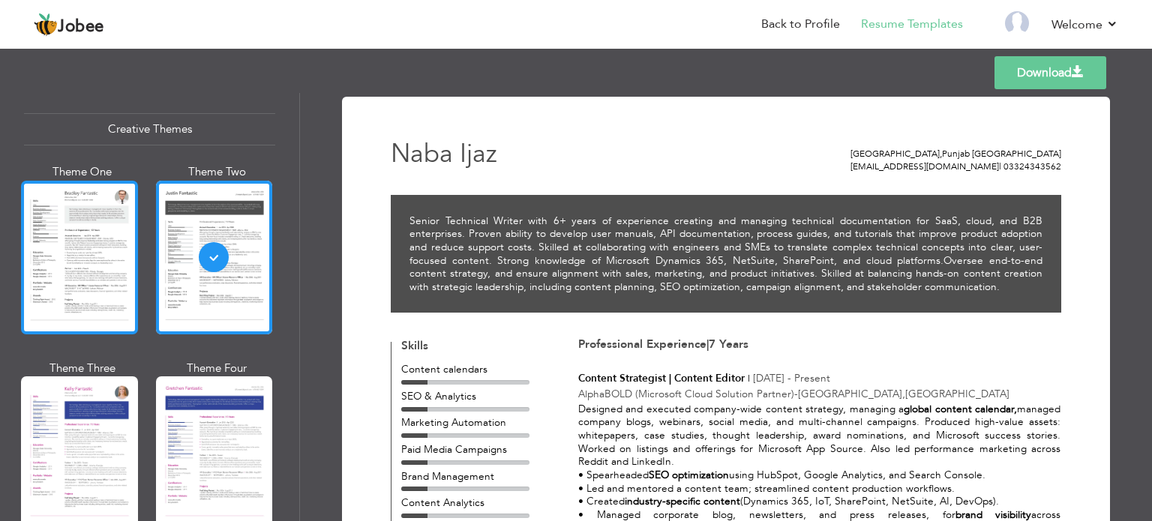
click at [106, 241] on div at bounding box center [79, 258] width 117 height 154
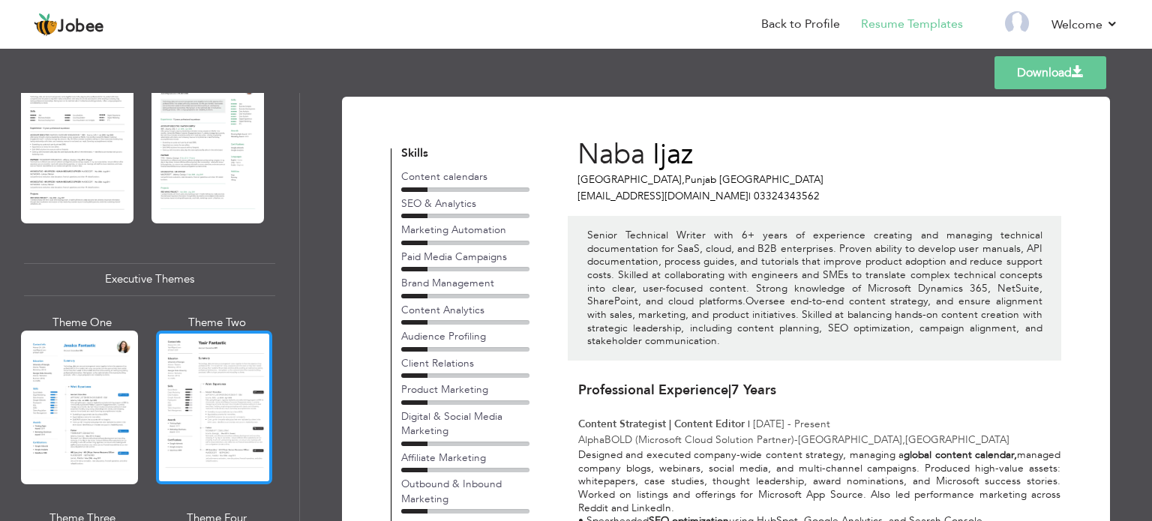
scroll to position [1237, 0]
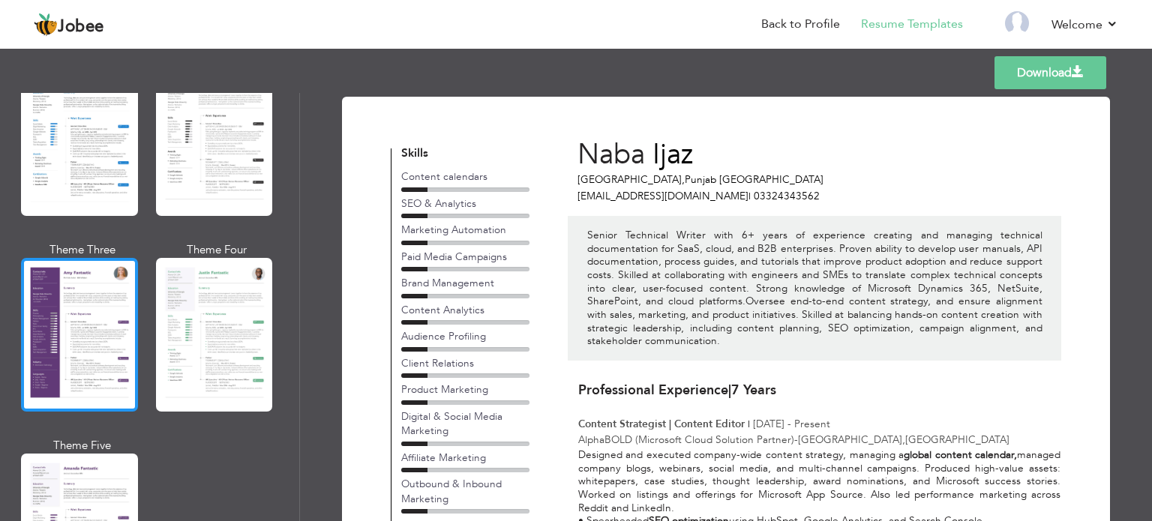
click at [93, 337] on div at bounding box center [79, 335] width 117 height 154
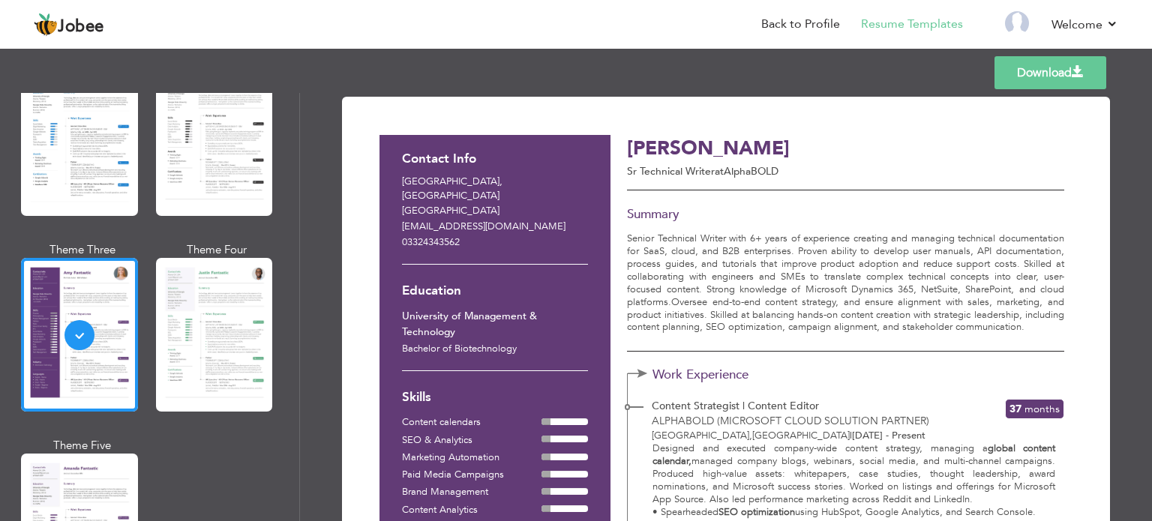
scroll to position [1, 0]
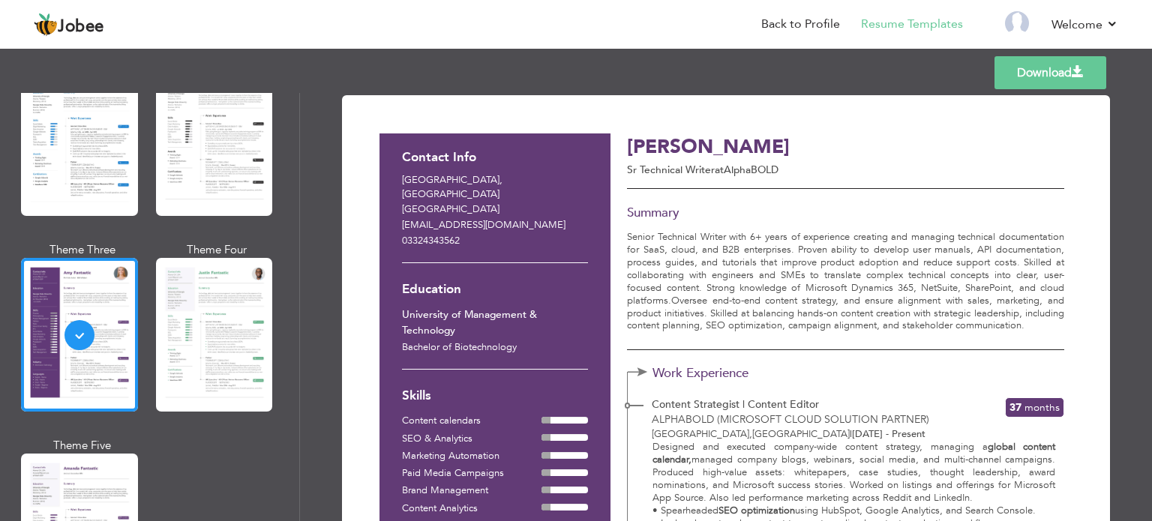
click at [1039, 74] on link "Download" at bounding box center [1050, 72] width 112 height 33
